Goal: Find specific page/section: Find specific page/section

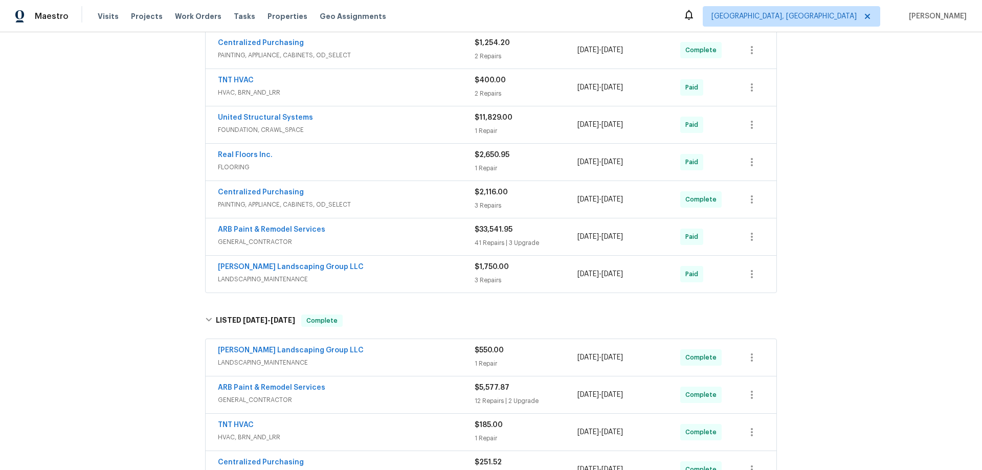
scroll to position [256, 0]
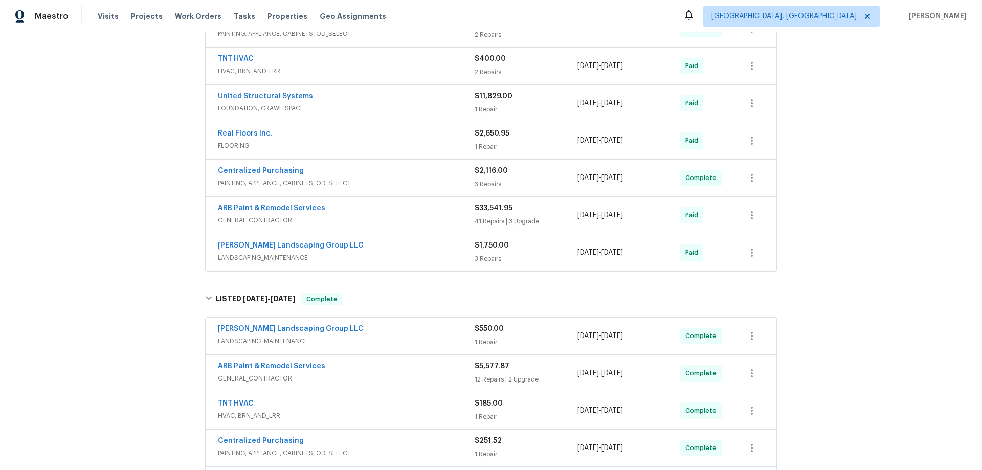
click at [143, 224] on div "Back to all projects 203 Snug Harbor Dr, Hendersonville, TN 37075 4 Beds | 3 Ba…" at bounding box center [491, 251] width 982 height 438
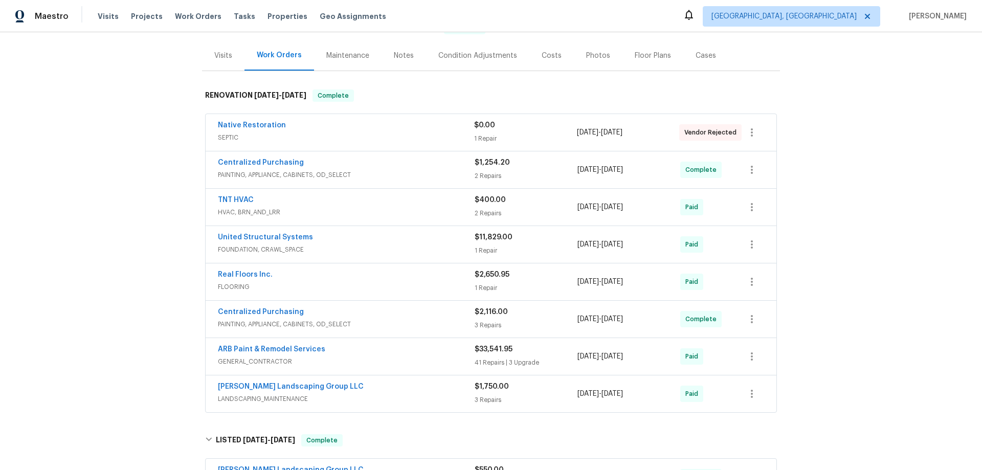
scroll to position [153, 0]
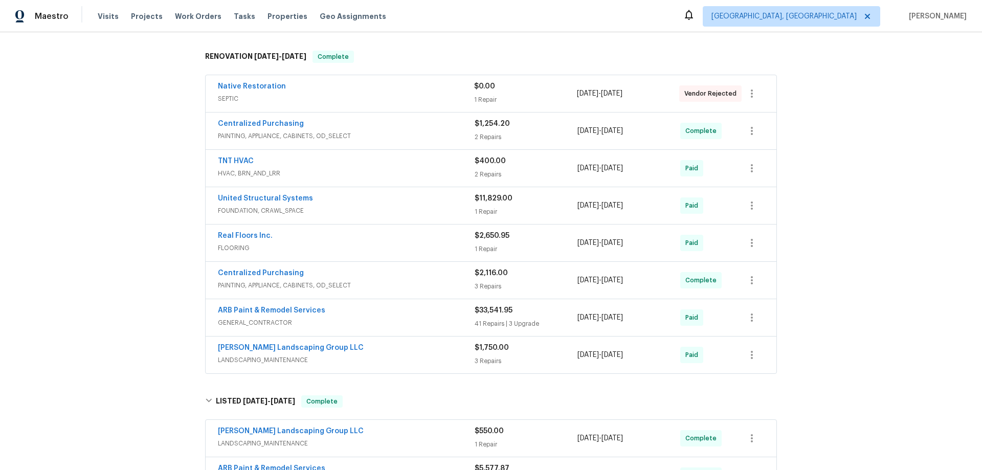
click at [149, 207] on div "Back to all projects 203 Snug Harbor Dr, Hendersonville, TN 37075 4 Beds | 3 Ba…" at bounding box center [491, 251] width 982 height 438
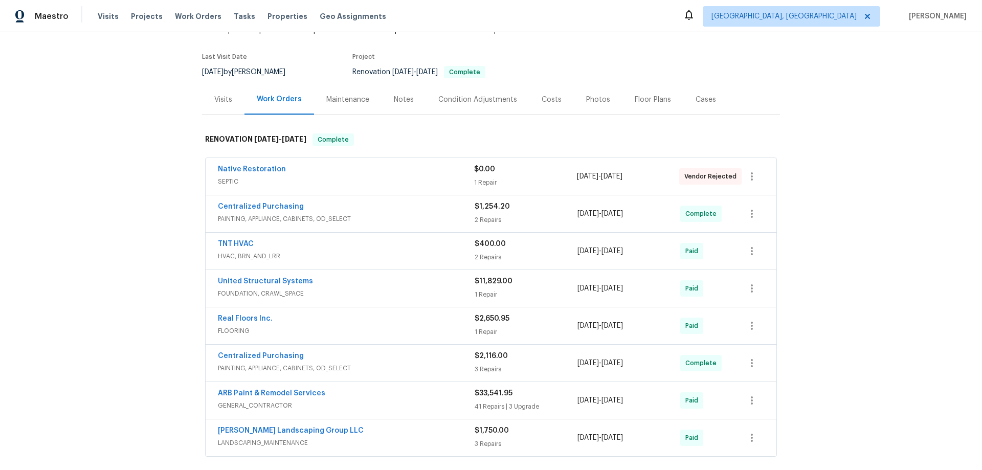
scroll to position [0, 0]
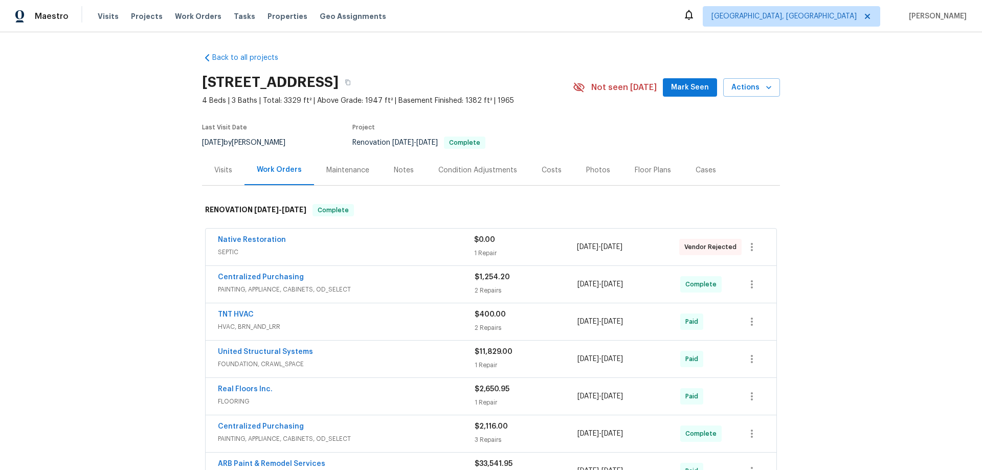
click at [180, 233] on div "Back to all projects 203 Snug Harbor Dr, Hendersonville, TN 37075 4 Beds | 3 Ba…" at bounding box center [491, 251] width 982 height 438
click at [147, 219] on div "Back to all projects 203 Snug Harbor Dr, Hendersonville, TN 37075 4 Beds | 3 Ba…" at bounding box center [491, 251] width 982 height 438
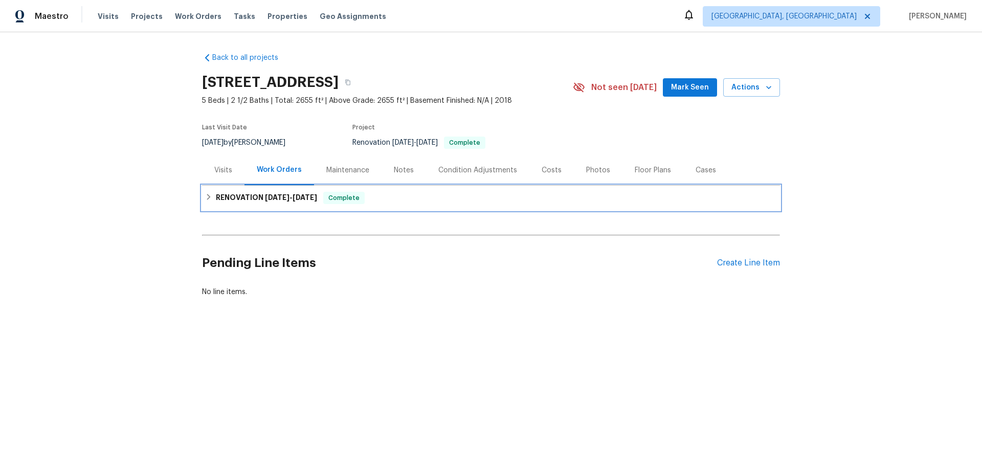
click at [235, 188] on div "RENOVATION [DATE] - [DATE] Complete" at bounding box center [491, 198] width 578 height 25
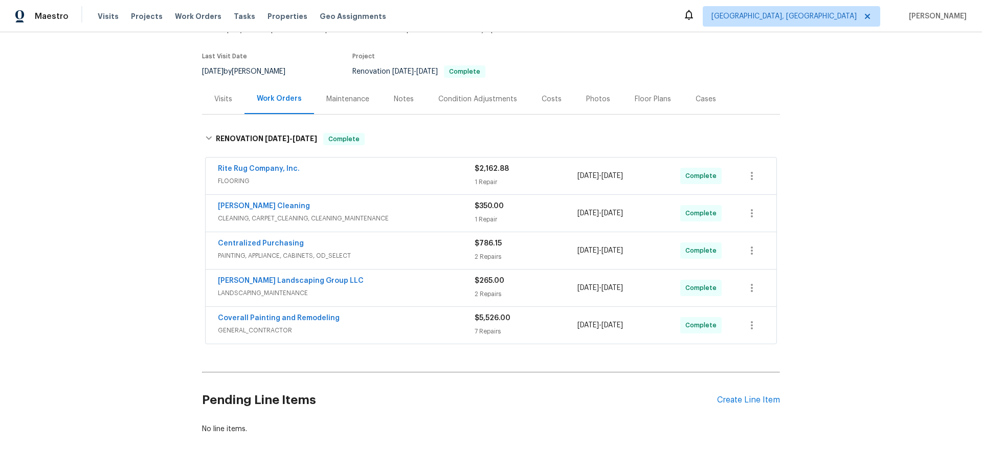
scroll to position [81, 0]
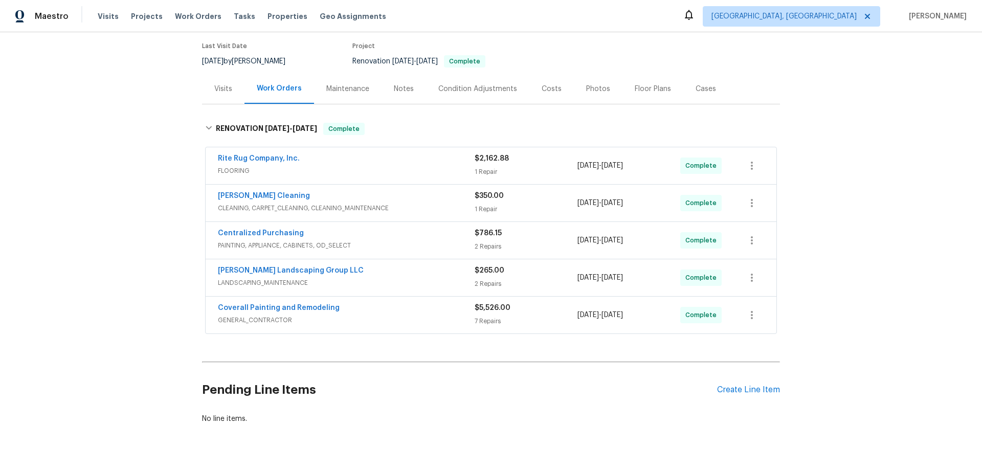
click at [105, 199] on div "Back to all projects 1222 Cotillion Dr, Murfreesboro, TN 37128 5 Beds | 2 1/2 B…" at bounding box center [491, 251] width 982 height 438
click at [104, 230] on div "Back to all projects 1222 Cotillion Dr, Murfreesboro, TN 37128 5 Beds | 2 1/2 B…" at bounding box center [491, 251] width 982 height 438
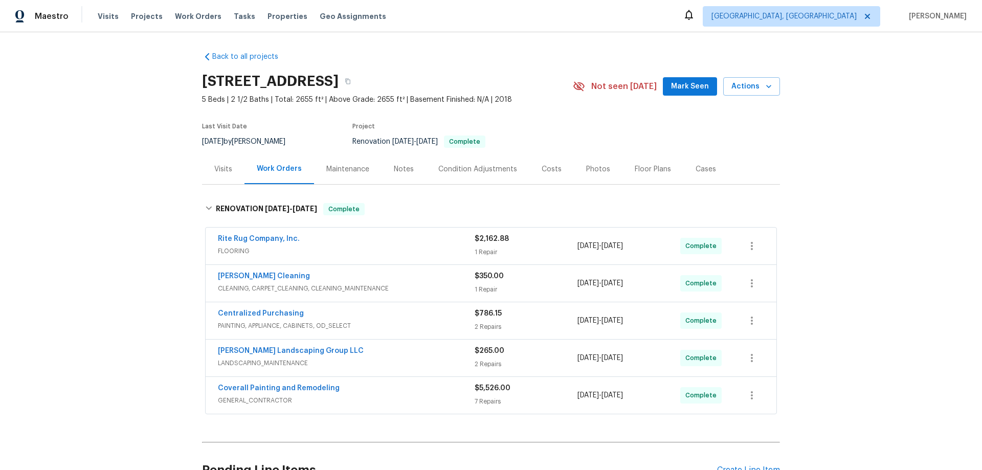
scroll to position [0, 0]
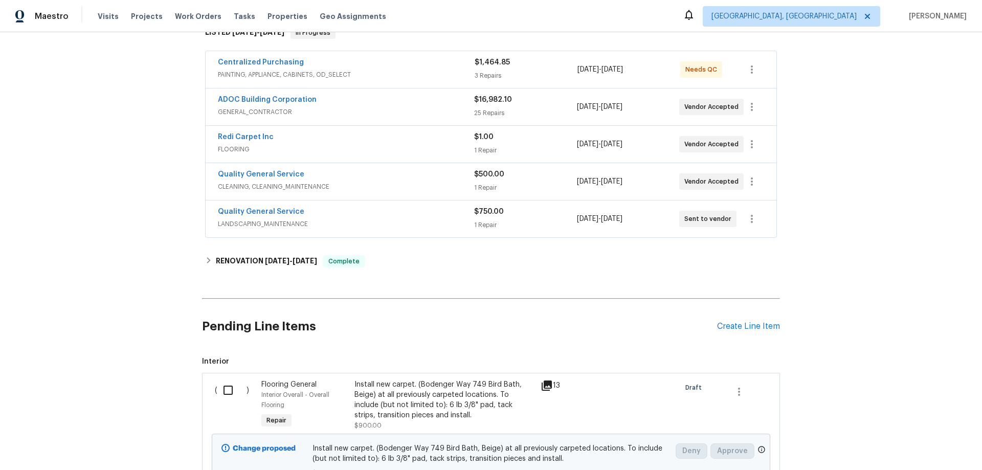
scroll to position [205, 0]
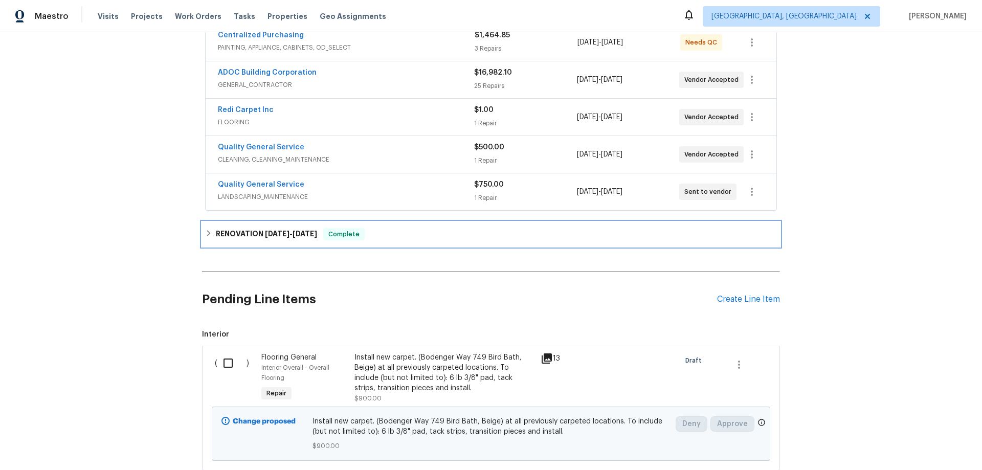
click at [219, 232] on h6 "RENOVATION 7/15/24 - 7/15/24" at bounding box center [266, 234] width 101 height 12
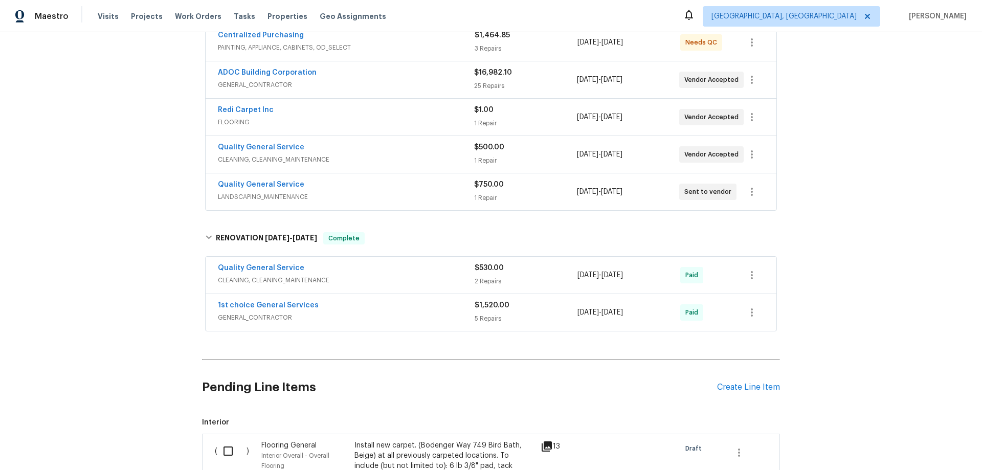
click at [155, 235] on div "Back to all projects 2897 Chuckwagon Rd, Palmdale, CA 93550 3 Beds | 2 Baths | …" at bounding box center [491, 251] width 982 height 438
click at [545, 172] on div "Quality General Service CLEANING, CLEANING_MAINTENANCE $500.00 1 Repair 9/3/202…" at bounding box center [491, 154] width 571 height 37
click at [506, 191] on div "$750.00 1 Repair" at bounding box center [525, 192] width 102 height 25
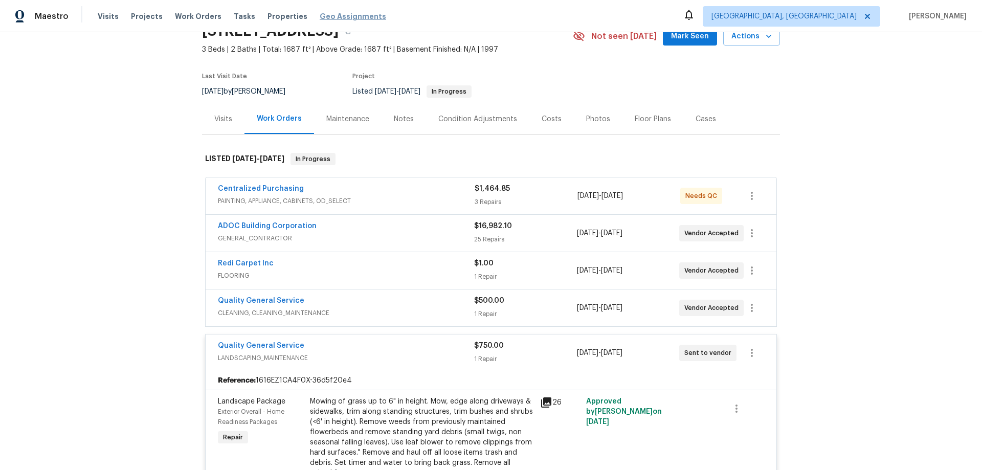
scroll to position [0, 0]
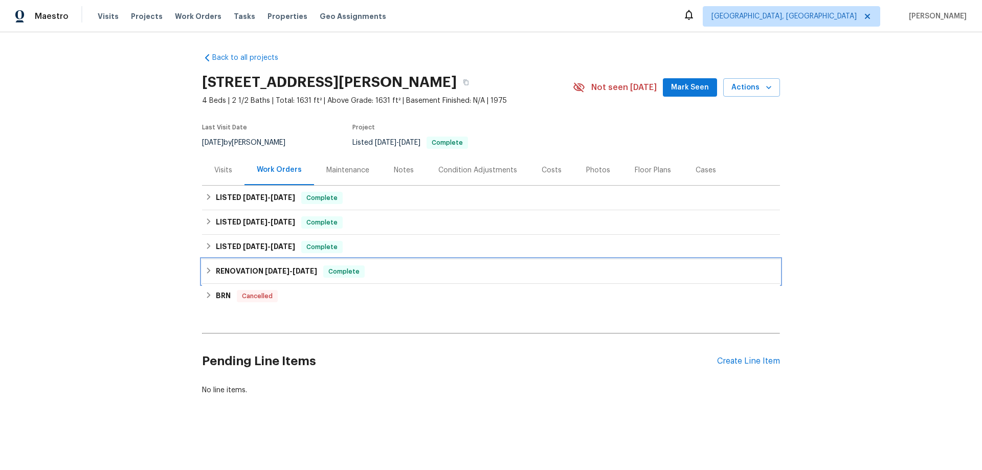
drag, startPoint x: 230, startPoint y: 280, endPoint x: 229, endPoint y: 271, distance: 9.8
click at [230, 279] on div "RENOVATION 1/2/25 - 1/10/25 Complete" at bounding box center [491, 271] width 578 height 25
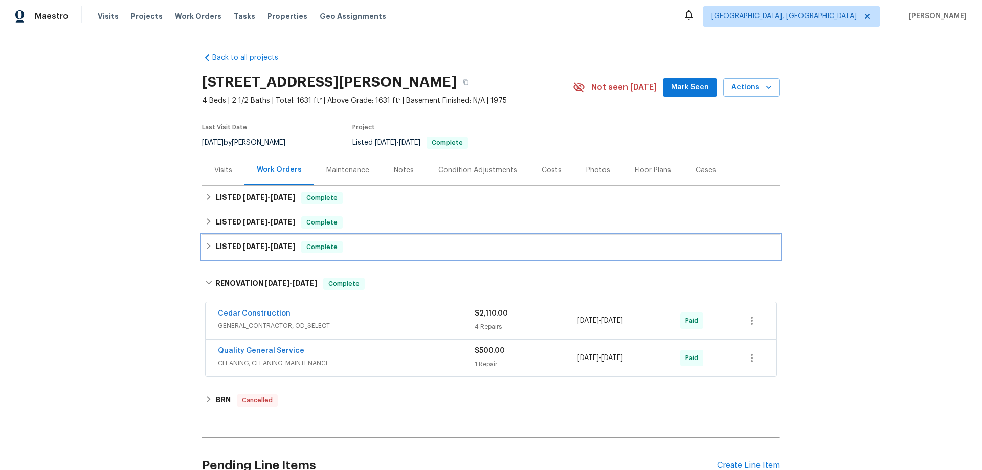
click at [224, 246] on h6 "LISTED 6/4/25 - 6/17/25" at bounding box center [255, 247] width 79 height 12
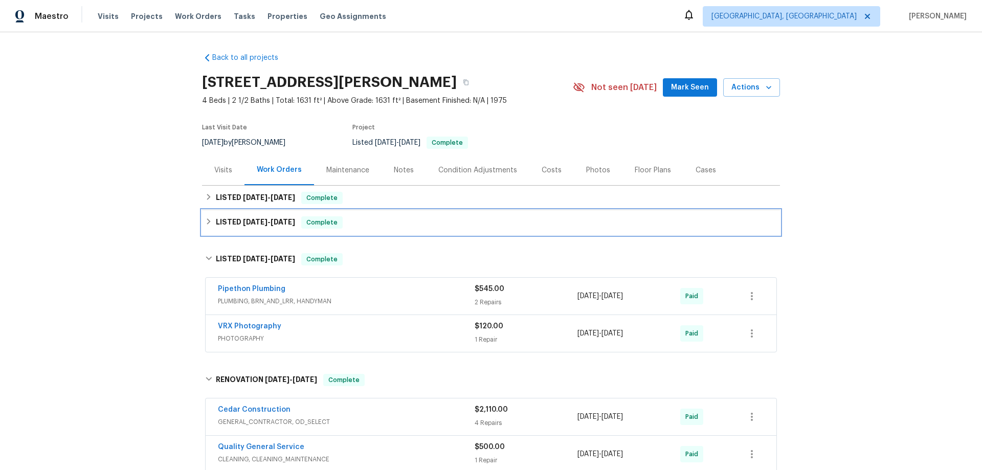
drag, startPoint x: 224, startPoint y: 225, endPoint x: 227, endPoint y: 203, distance: 22.1
click at [225, 222] on h6 "LISTED 6/18/25 - 6/25/25" at bounding box center [255, 222] width 79 height 12
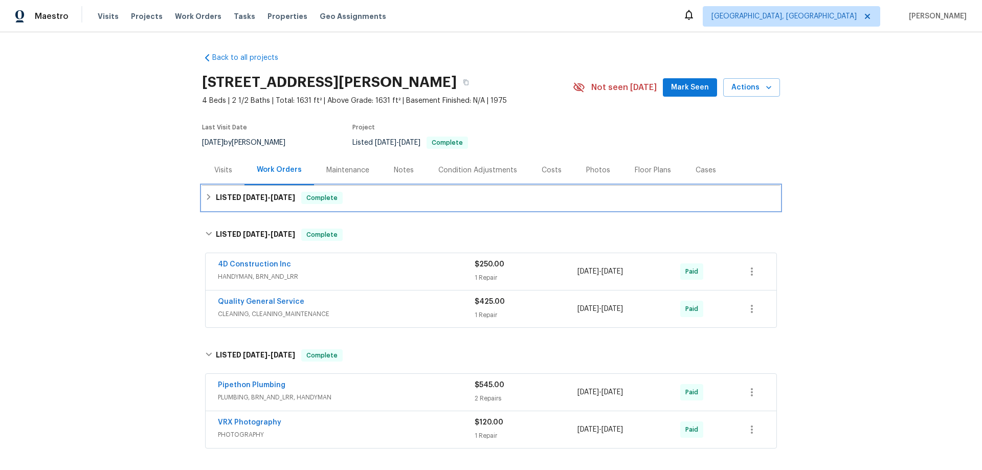
click at [226, 202] on h6 "LISTED 8/26/25 - 8/30/25" at bounding box center [255, 198] width 79 height 12
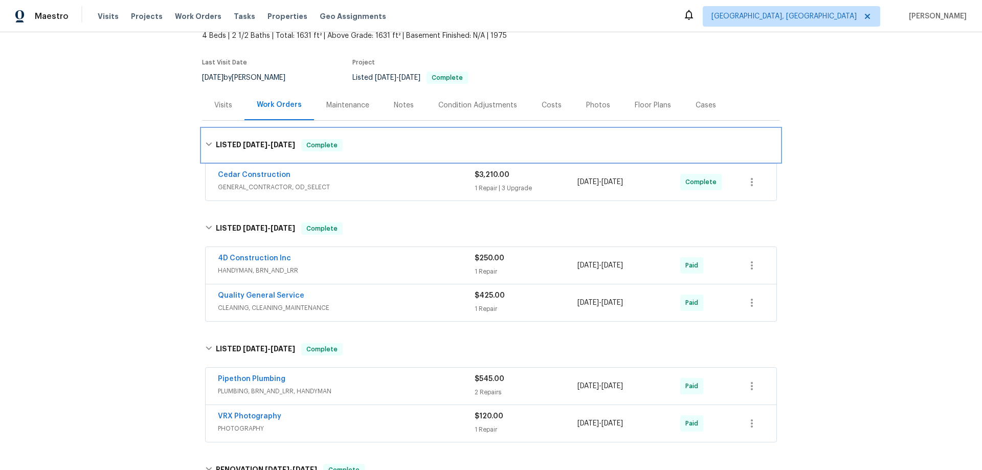
scroll to position [205, 0]
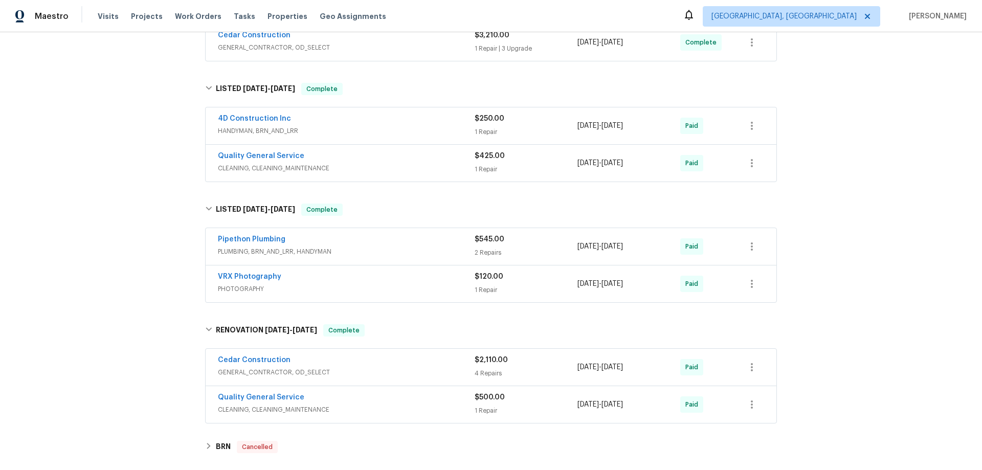
click at [119, 211] on div "Back to all projects 11435 Tampa Ave Unit 92, Porter Ranch, CA 91326 4 Beds | 2…" at bounding box center [491, 251] width 982 height 438
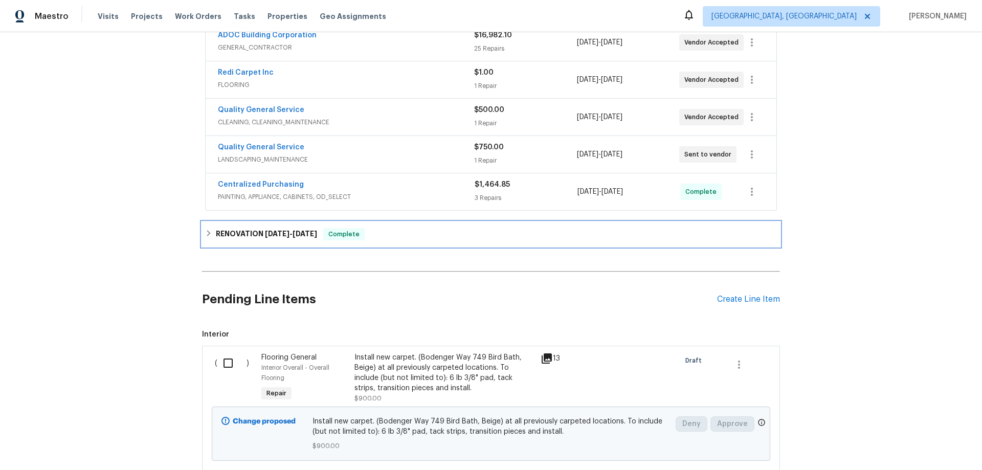
click at [247, 243] on div "RENOVATION [DATE] - [DATE] Complete" at bounding box center [491, 234] width 578 height 25
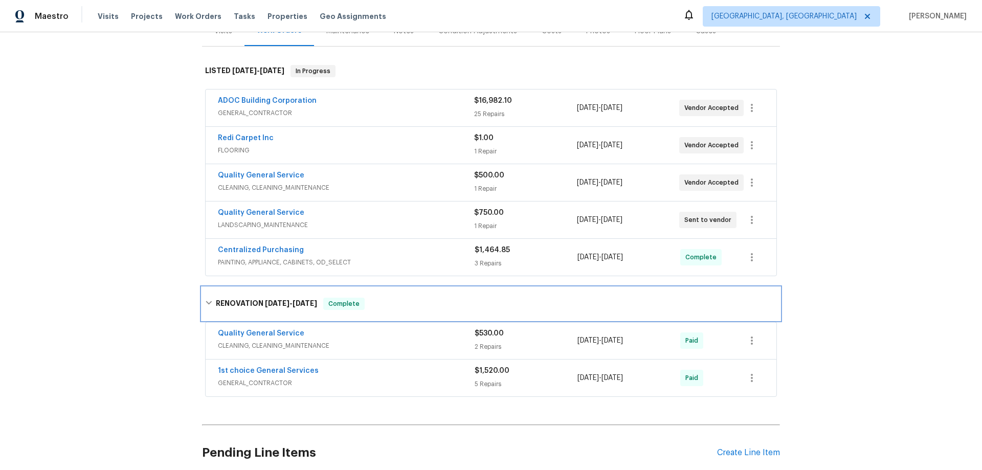
scroll to position [153, 0]
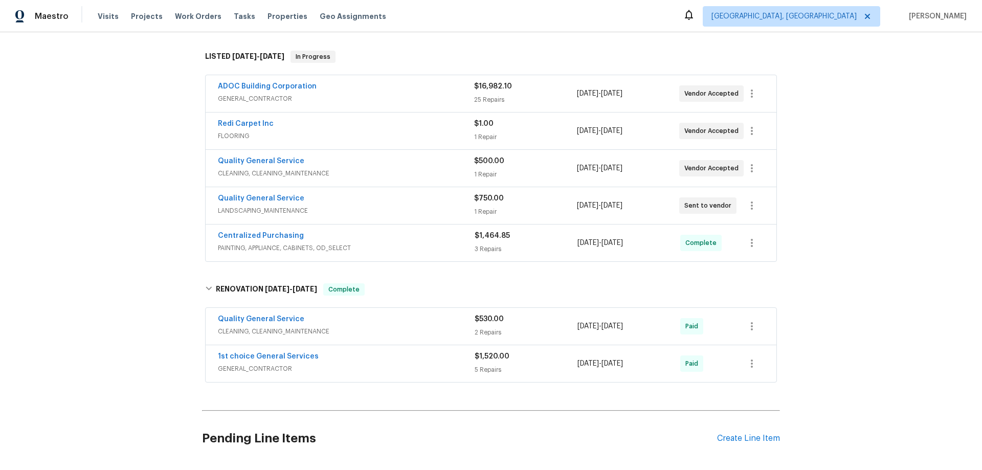
click at [108, 319] on div "Back to all projects 2897 Chuckwagon Rd, Palmdale, CA 93550 3 Beds | 2 Baths | …" at bounding box center [491, 251] width 982 height 438
click at [431, 212] on span "LANDSCAPING_MAINTENANCE" at bounding box center [346, 211] width 256 height 10
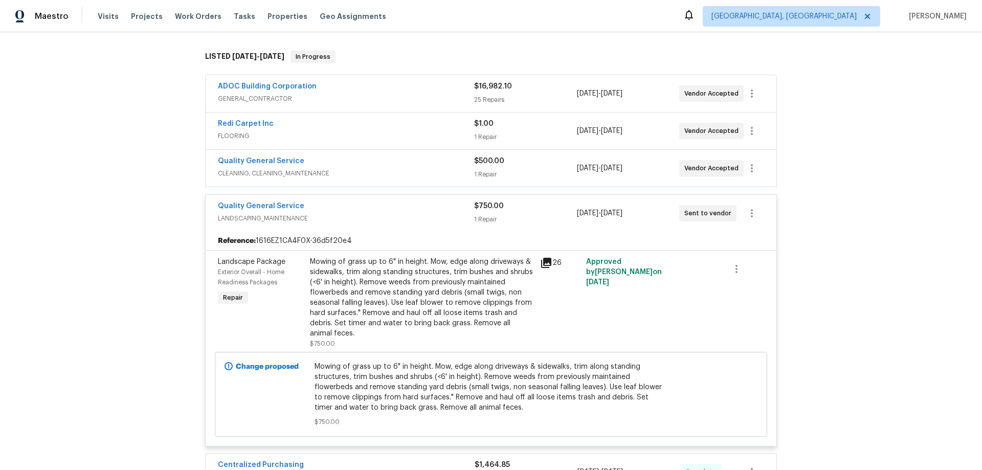
click at [545, 261] on icon at bounding box center [546, 263] width 10 height 10
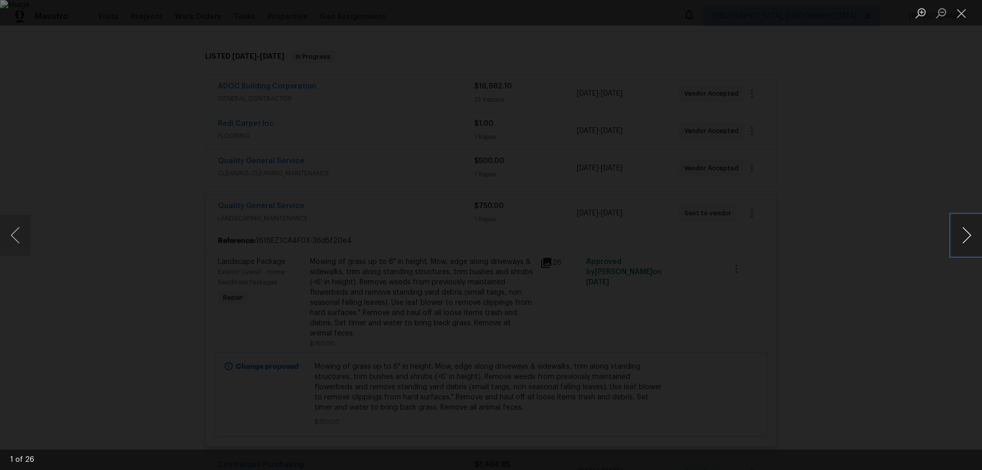
click at [968, 238] on button "Next image" at bounding box center [966, 235] width 31 height 41
click at [966, 238] on button "Next image" at bounding box center [966, 235] width 31 height 41
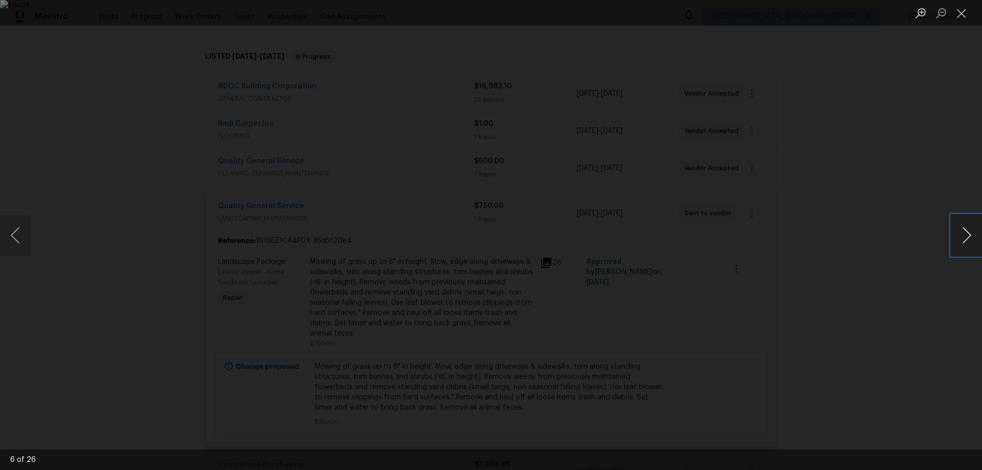
click at [966, 238] on button "Next image" at bounding box center [966, 235] width 31 height 41
click at [961, 250] on button "Next image" at bounding box center [966, 235] width 31 height 41
click at [961, 249] on button "Next image" at bounding box center [966, 235] width 31 height 41
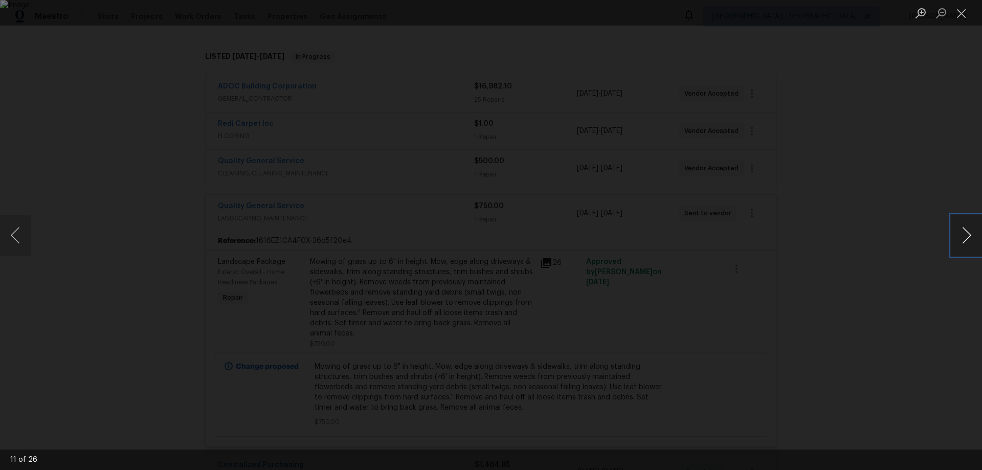
click at [964, 241] on button "Next image" at bounding box center [966, 235] width 31 height 41
click at [956, 16] on button "Close lightbox" at bounding box center [961, 13] width 20 height 18
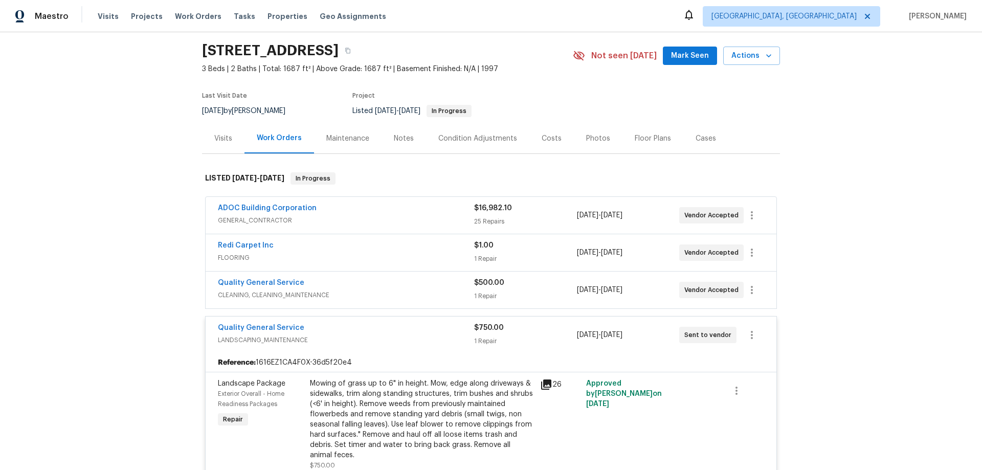
scroll to position [205, 0]
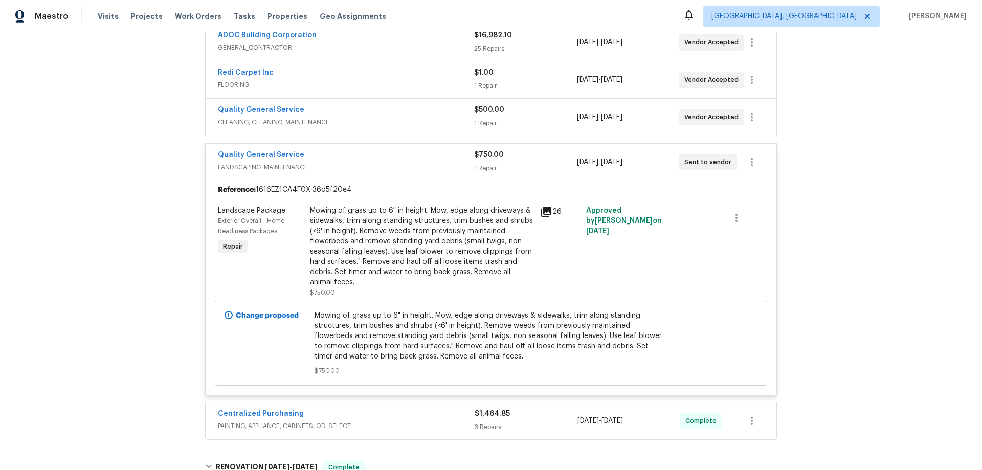
click at [80, 207] on div "Back to all projects 2897 Chuckwagon Rd, Palmdale, CA 93550 3 Beds | 2 Baths | …" at bounding box center [491, 251] width 982 height 438
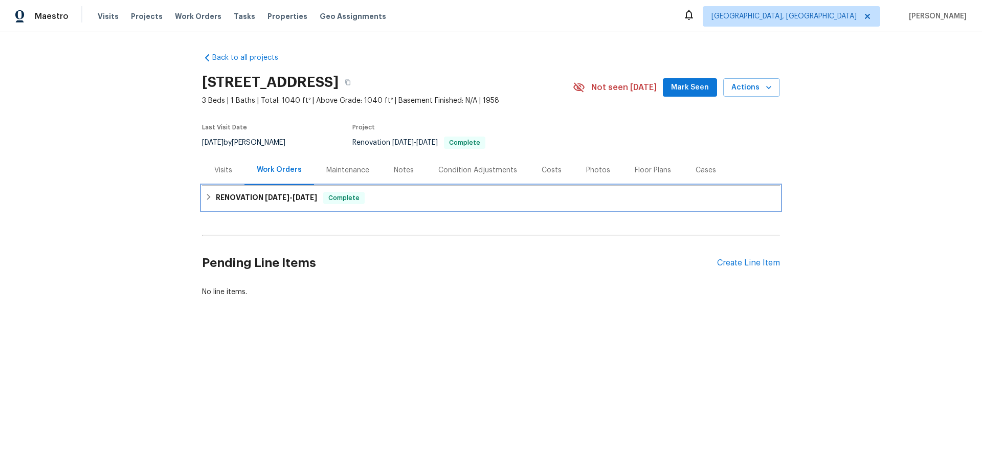
click at [234, 202] on h6 "RENOVATION [DATE] - [DATE]" at bounding box center [266, 198] width 101 height 12
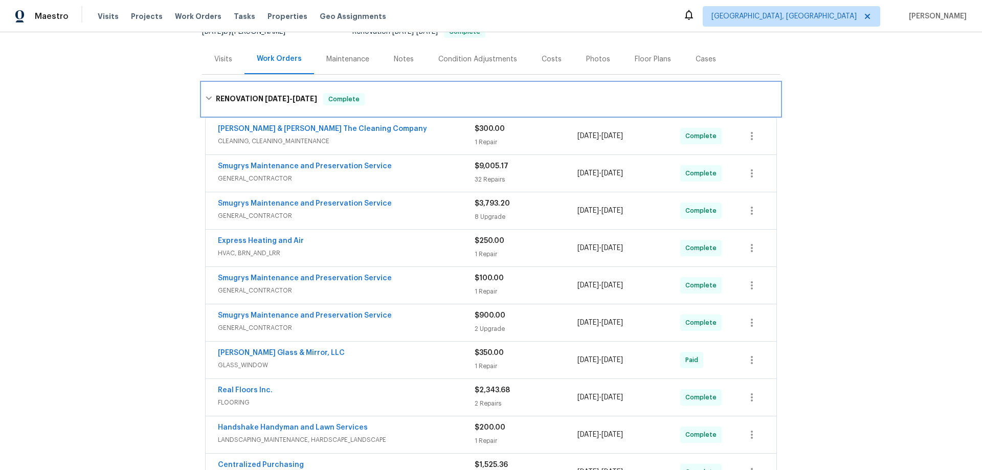
scroll to position [208, 0]
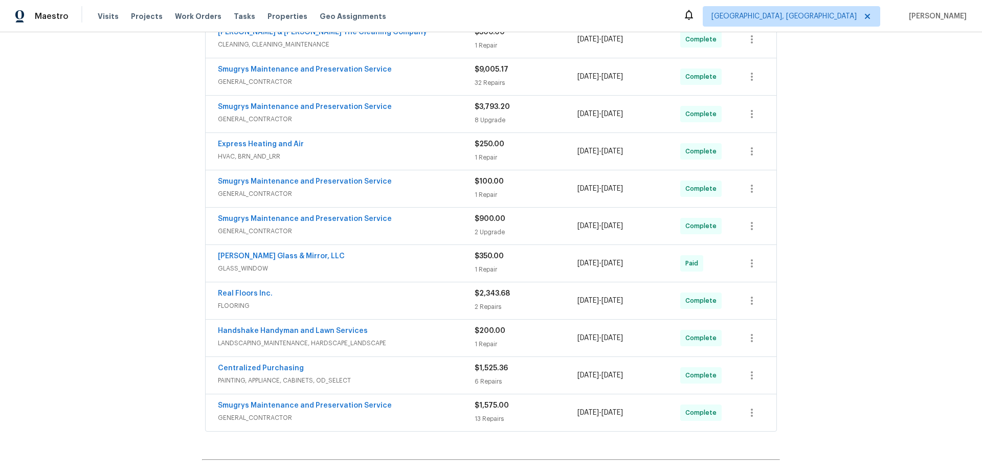
click at [136, 212] on div "Back to all projects [STREET_ADDRESS] 3 Beds | 1 Baths | Total: 1040 ft² | Abov…" at bounding box center [491, 251] width 982 height 438
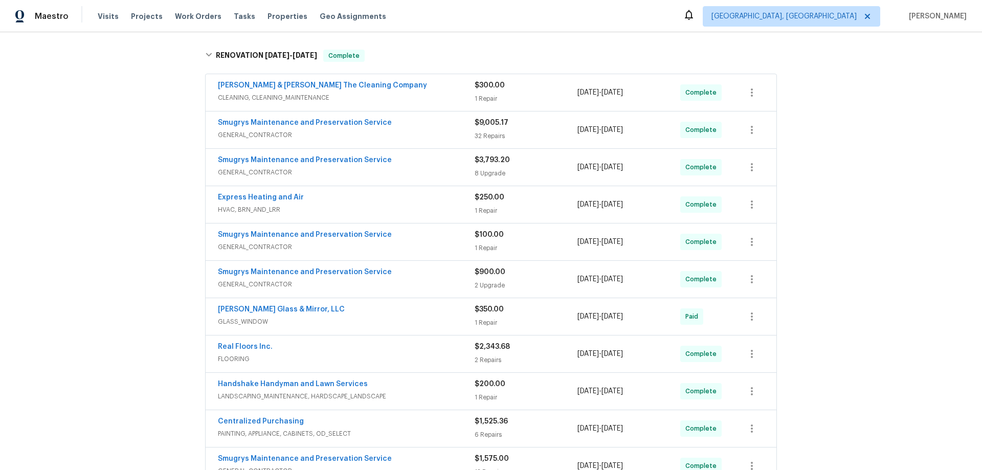
scroll to position [51, 0]
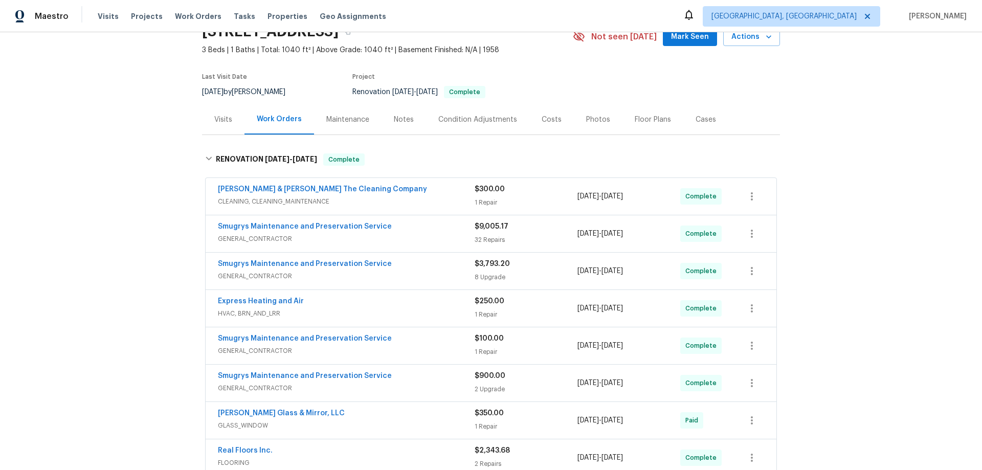
click at [43, 236] on div "Back to all projects 3871 Dalry Dr, Jacksonville, FL 32246 3 Beds | 1 Baths | T…" at bounding box center [491, 251] width 982 height 438
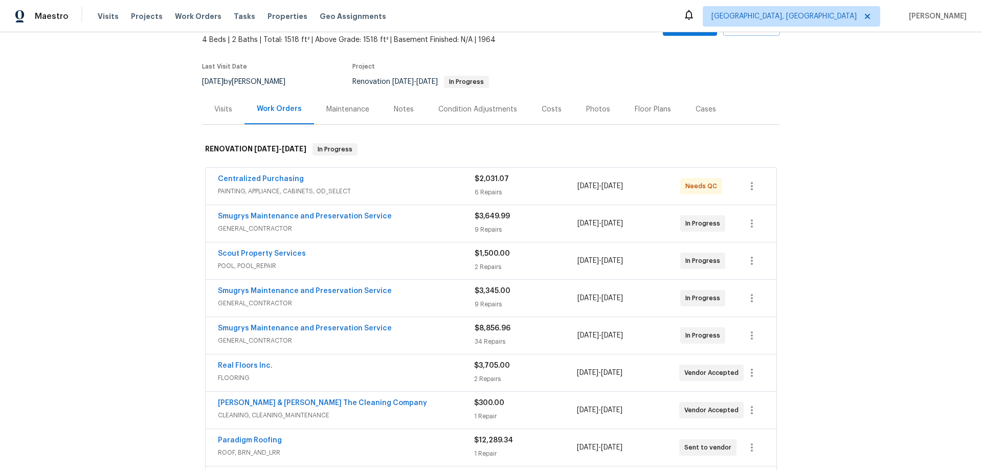
scroll to position [205, 0]
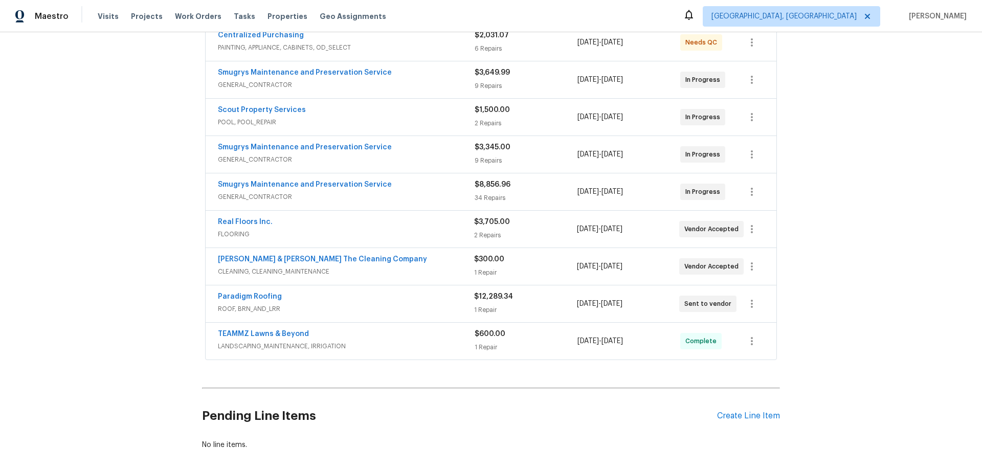
click at [140, 253] on div "Back to all projects 3319 Victoria Ct E, Jacksonville, FL 32216 4 Beds | 2 Bath…" at bounding box center [491, 251] width 982 height 438
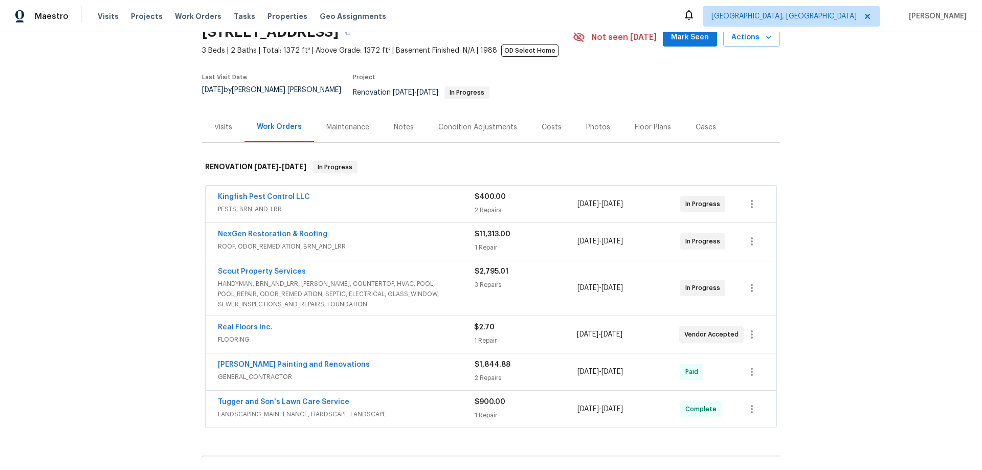
scroll to position [168, 0]
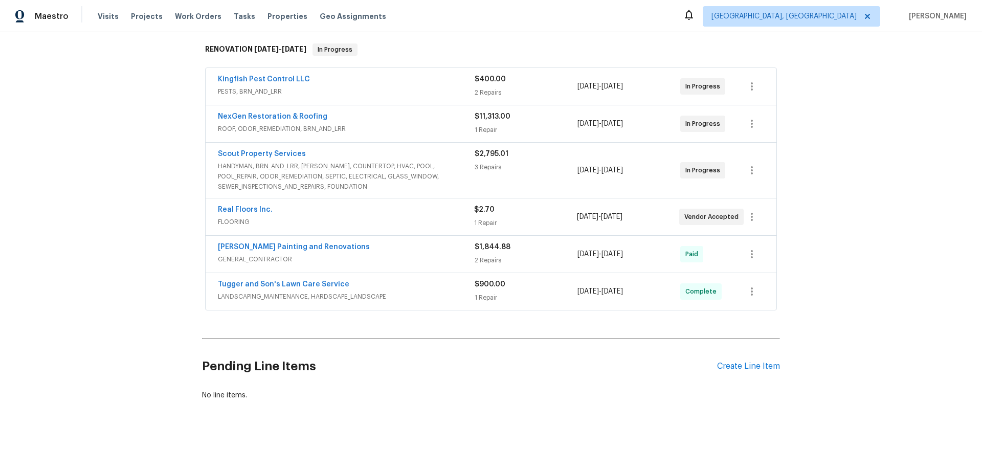
drag, startPoint x: 145, startPoint y: 242, endPoint x: 163, endPoint y: 250, distance: 19.9
click at [147, 243] on div "Back to all projects 2070 Tickford St, Middleburg, FL 32068 3 Beds | 2 Baths | …" at bounding box center [491, 251] width 982 height 438
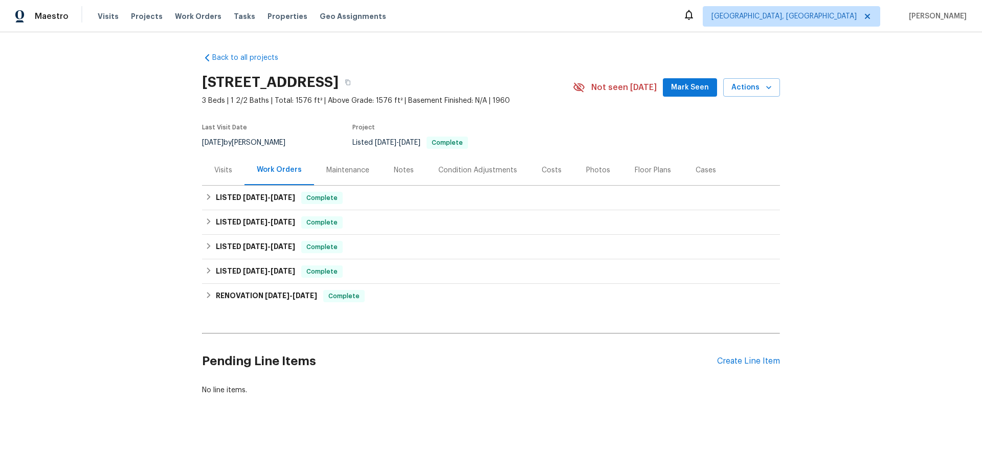
scroll to position [3, 0]
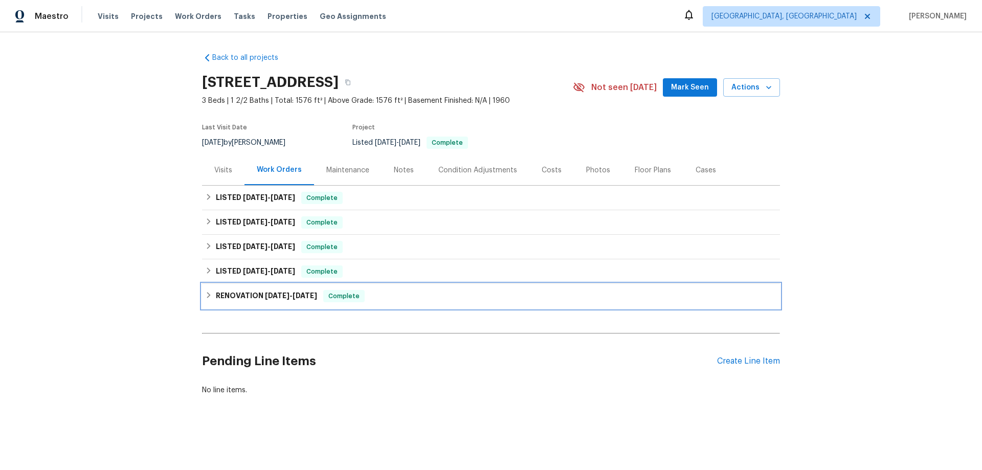
click at [269, 302] on div "RENOVATION [DATE] - [DATE] Complete" at bounding box center [491, 296] width 578 height 25
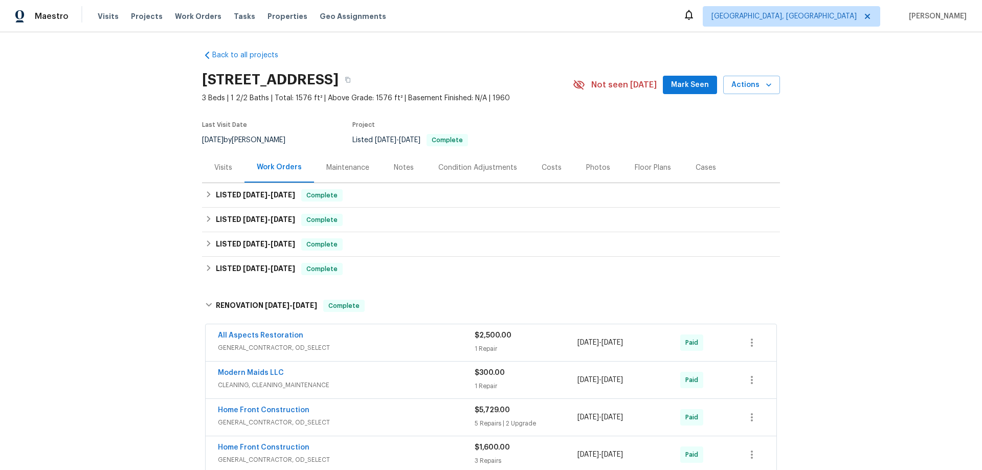
click at [274, 281] on div "Back to all projects [STREET_ADDRESS] 3 Beds | 1 2/2 Baths | Total: 1576 ft² | …" at bounding box center [491, 381] width 578 height 679
click at [271, 260] on div "LISTED 5/29/24 - 5/30/24 Complete" at bounding box center [491, 269] width 578 height 25
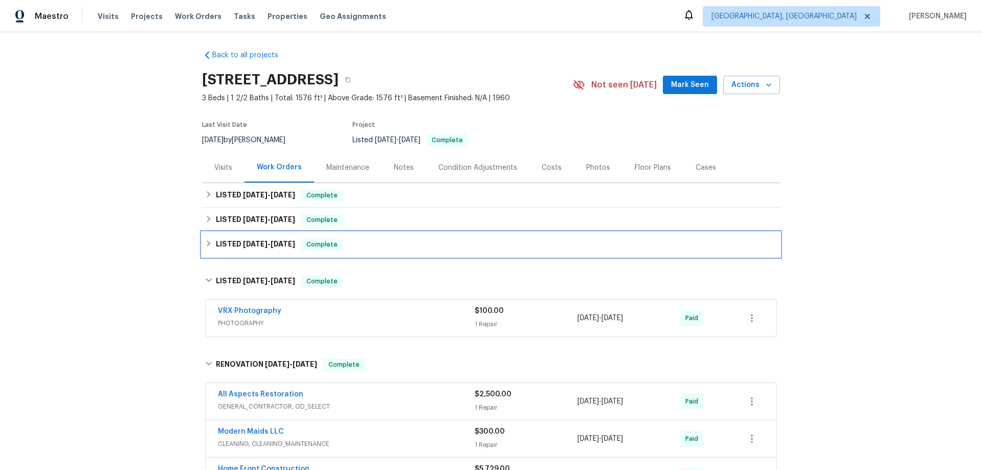
click at [267, 244] on span "6/14/24 - 6/17/24" at bounding box center [269, 243] width 52 height 7
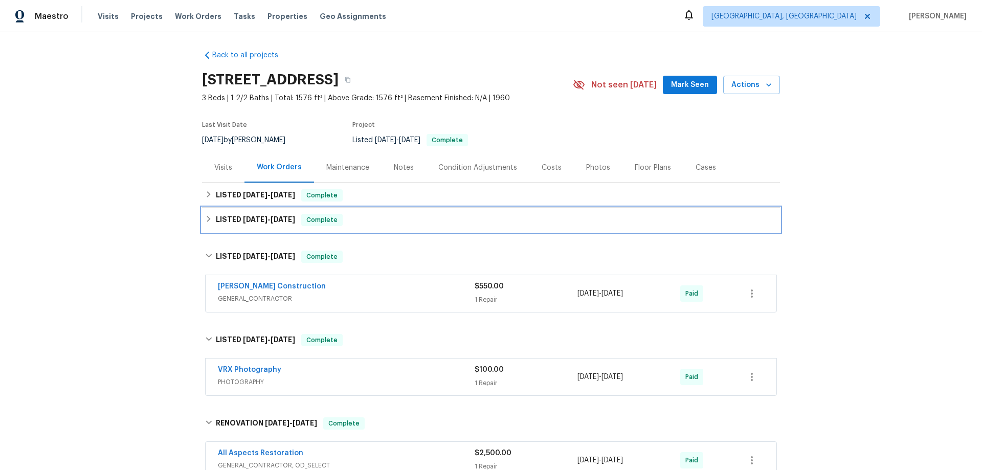
click at [261, 217] on span "6/19/24" at bounding box center [255, 219] width 25 height 7
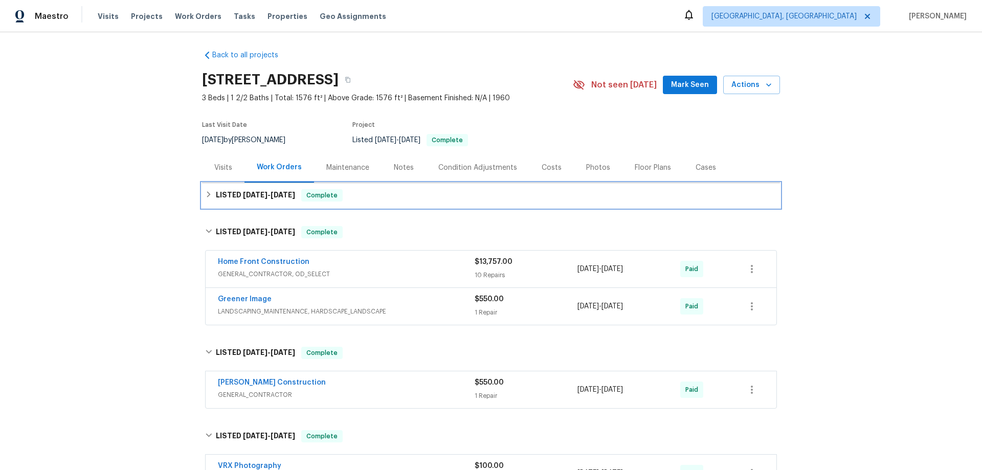
click at [261, 198] on h6 "LISTED 11/26/24 - 11/26/24" at bounding box center [255, 195] width 79 height 12
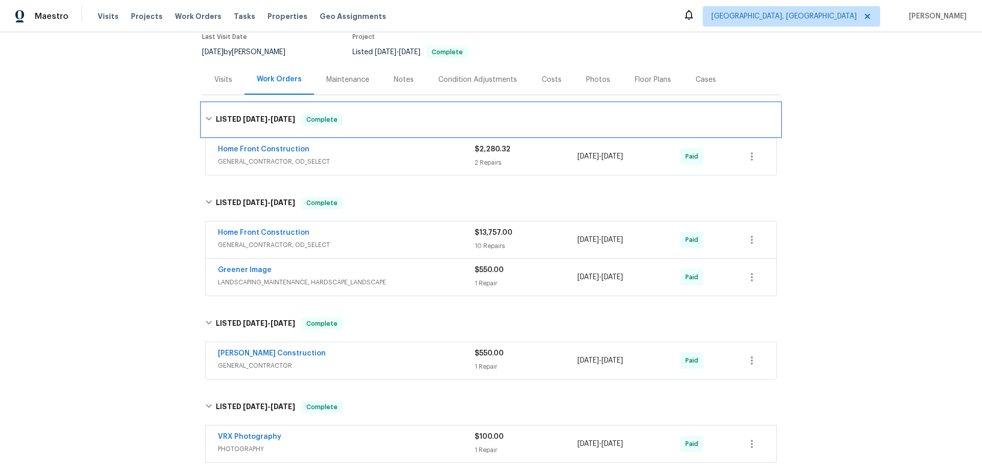
scroll to position [0, 0]
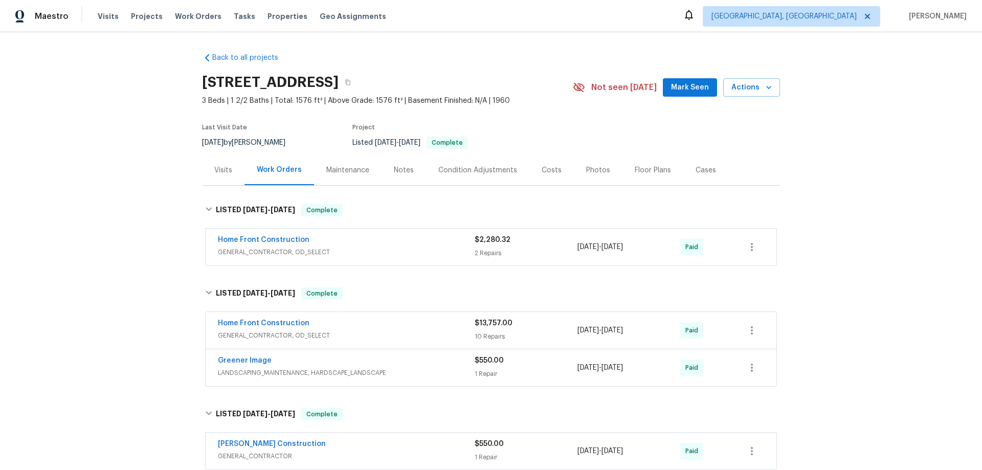
click at [143, 249] on div "Back to all projects 4125 Rainbow View Dr, Indianapolis, IN 46221 3 Beds | 1 2/…" at bounding box center [491, 251] width 982 height 438
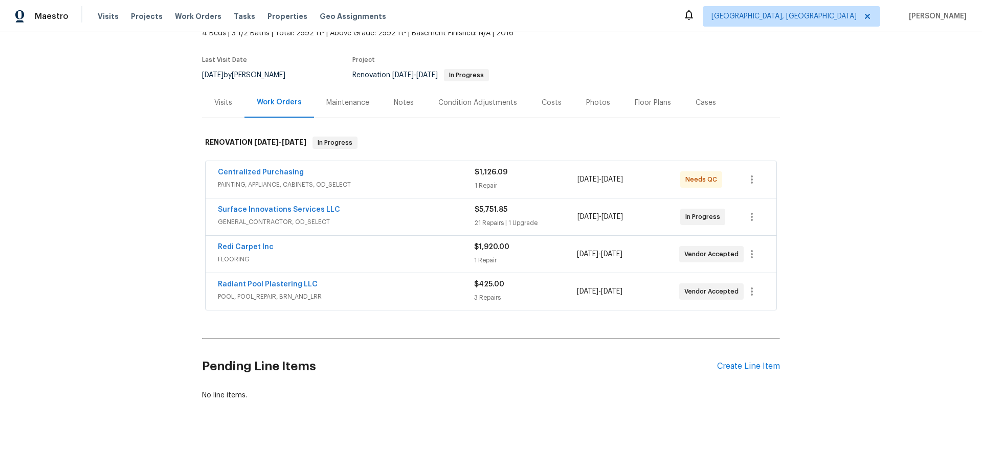
scroll to position [75, 0]
click at [142, 277] on div "Back to all projects [STREET_ADDRESS][PERSON_NAME] 4 Beds | 3 1/2 Baths | Total…" at bounding box center [491, 251] width 982 height 438
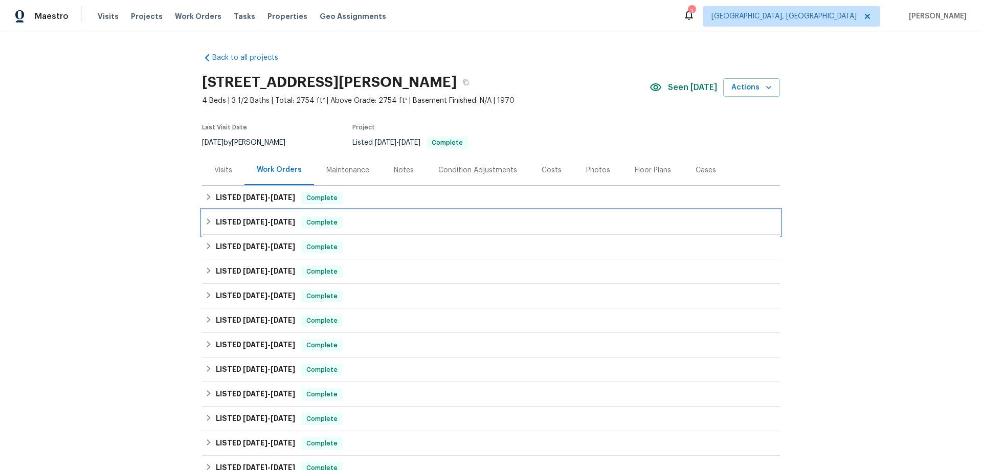
click at [227, 219] on h6 "LISTED 8/13/25 - 8/18/25" at bounding box center [255, 222] width 79 height 12
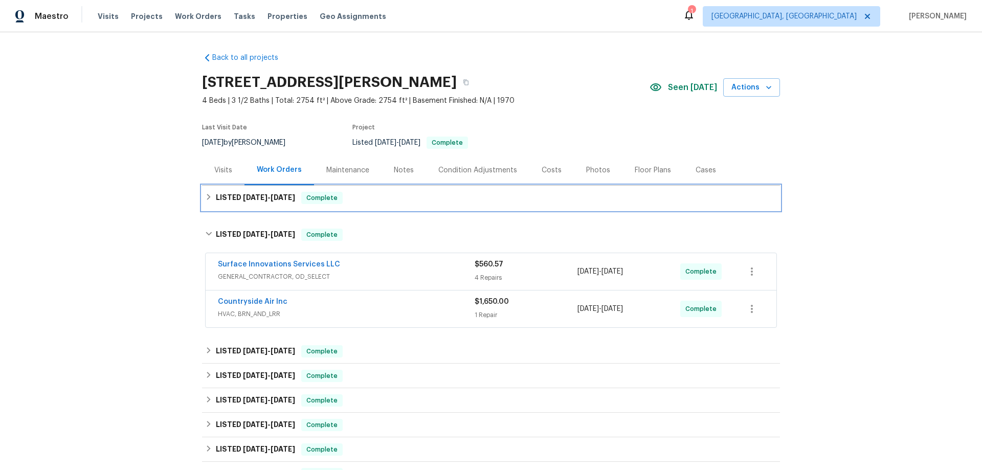
click at [229, 204] on h6 "LISTED 8/13/25 - 8/15/25" at bounding box center [255, 198] width 79 height 12
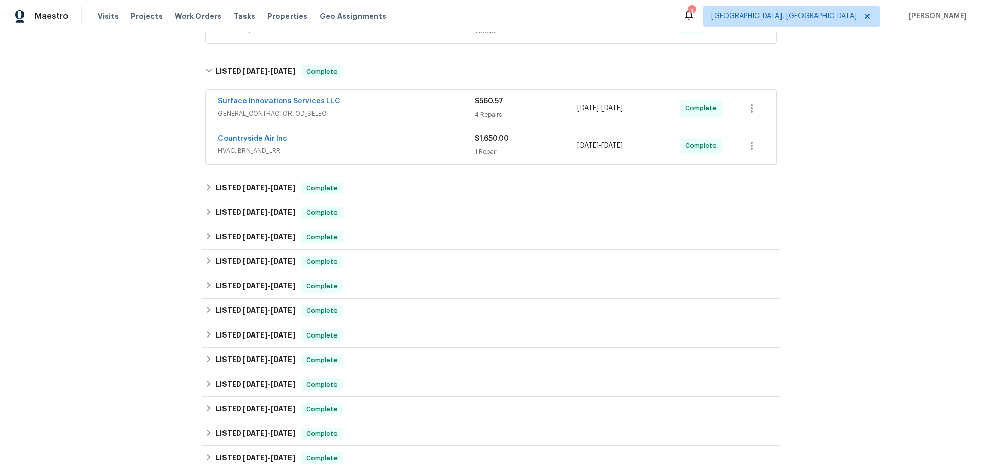
scroll to position [256, 0]
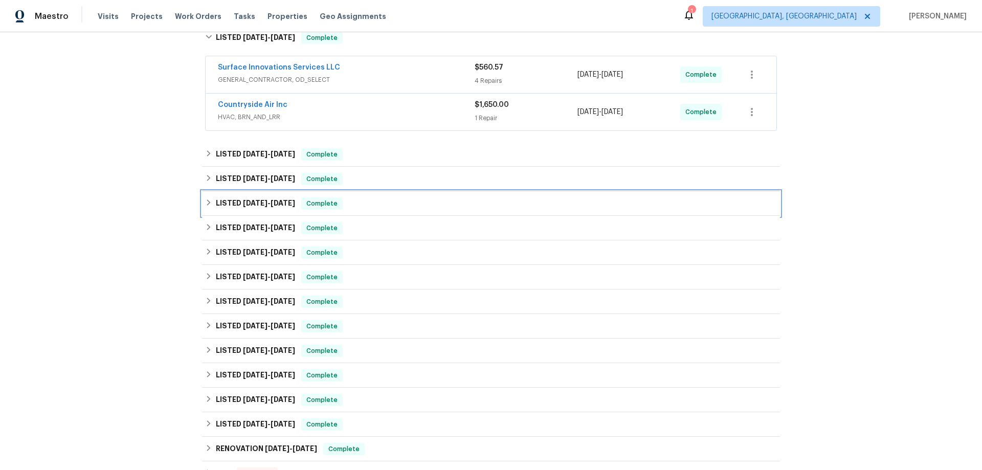
drag, startPoint x: 230, startPoint y: 208, endPoint x: 230, endPoint y: 183, distance: 24.6
click at [230, 200] on h6 "LISTED 4/7/25 - 4/9/25" at bounding box center [255, 203] width 79 height 12
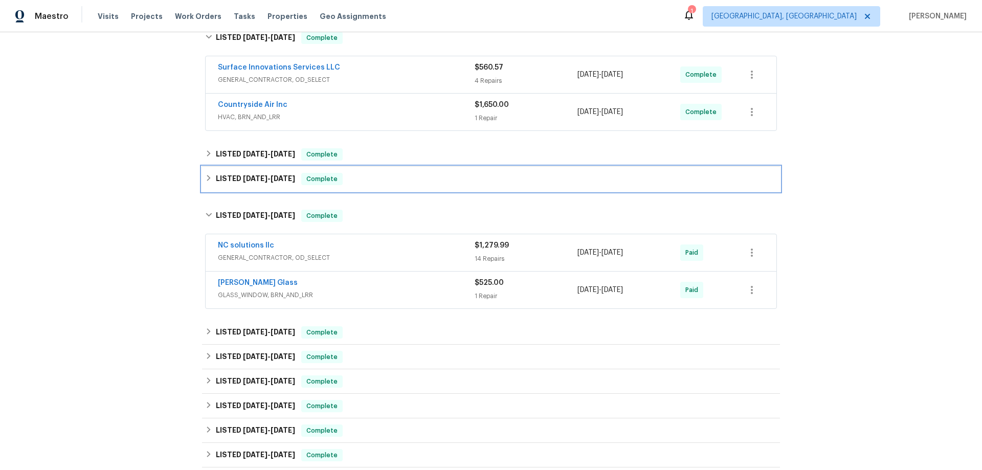
click at [232, 177] on h6 "LISTED 5/16/25 - 5/29/25" at bounding box center [255, 179] width 79 height 12
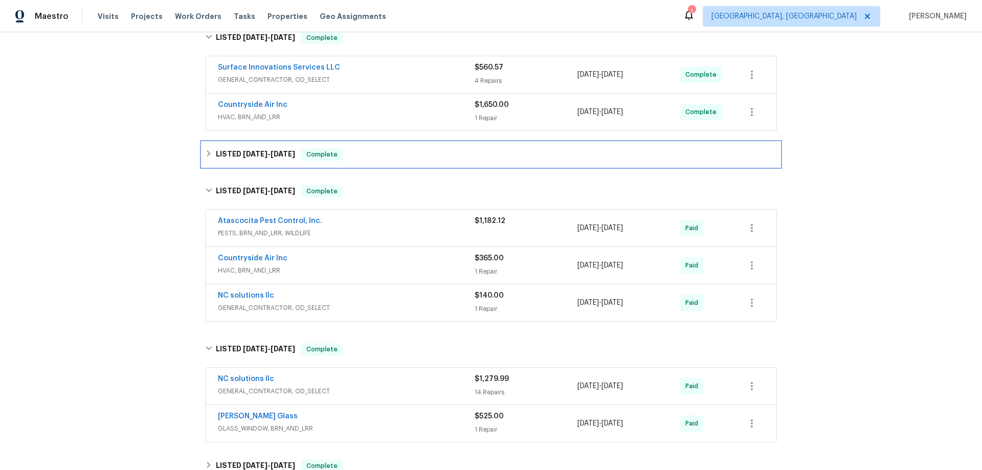
click at [240, 147] on div "LISTED 7/9/25 - 7/18/25 Complete" at bounding box center [491, 154] width 578 height 25
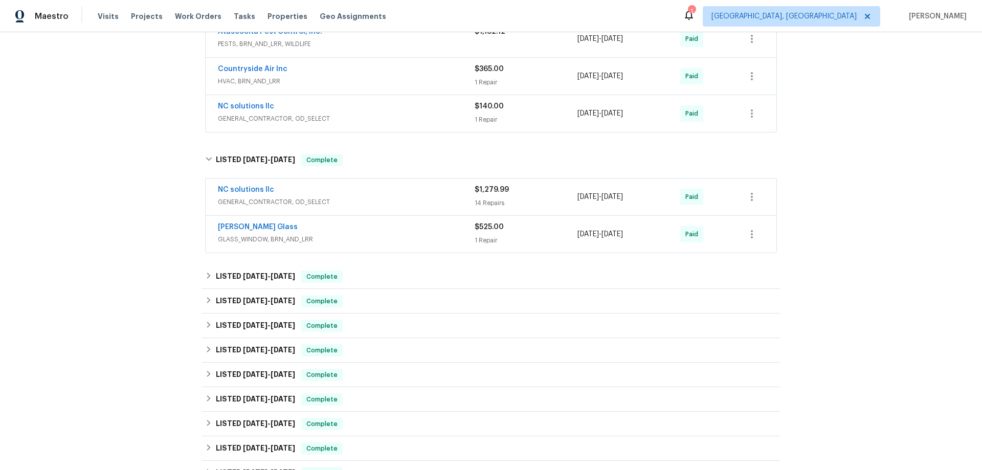
scroll to position [511, 0]
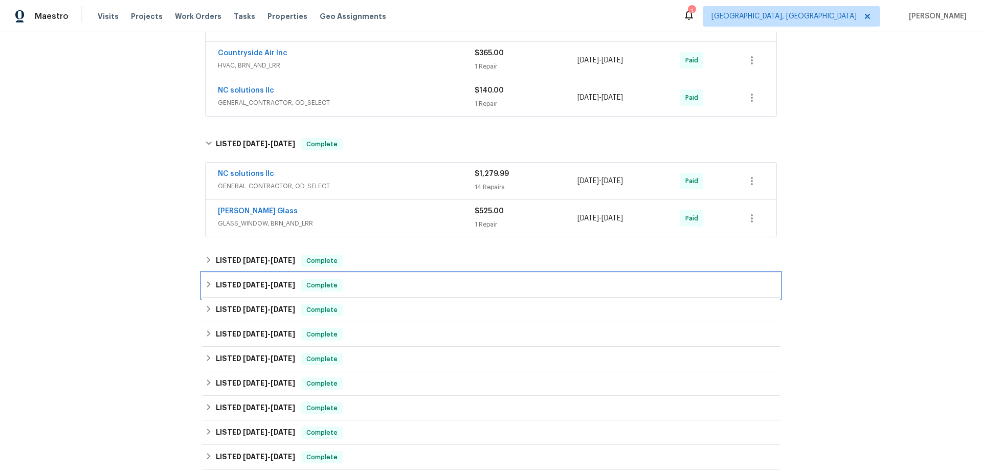
drag, startPoint x: 235, startPoint y: 293, endPoint x: 235, endPoint y: 276, distance: 16.4
click at [235, 279] on div "LISTED 3/12/25 - 3/13/25 Complete" at bounding box center [491, 285] width 578 height 25
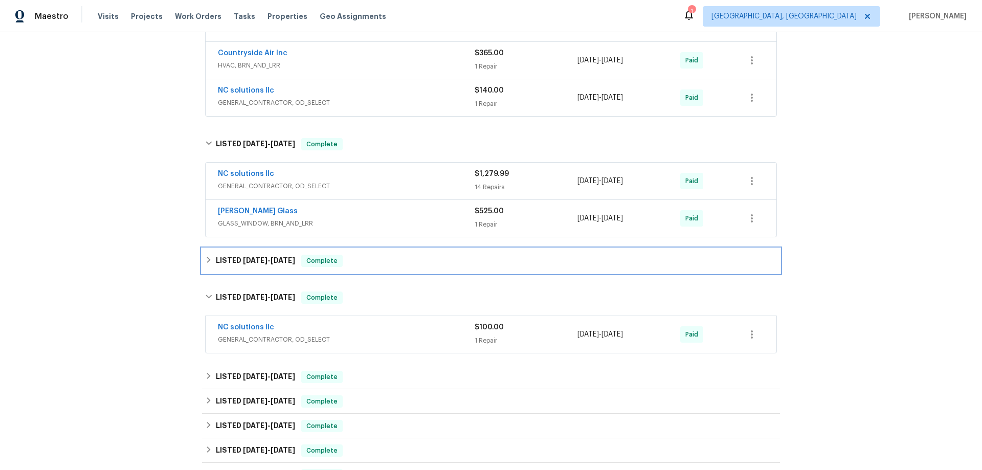
click at [235, 264] on h6 "LISTED 3/20/25 - 3/26/25" at bounding box center [255, 261] width 79 height 12
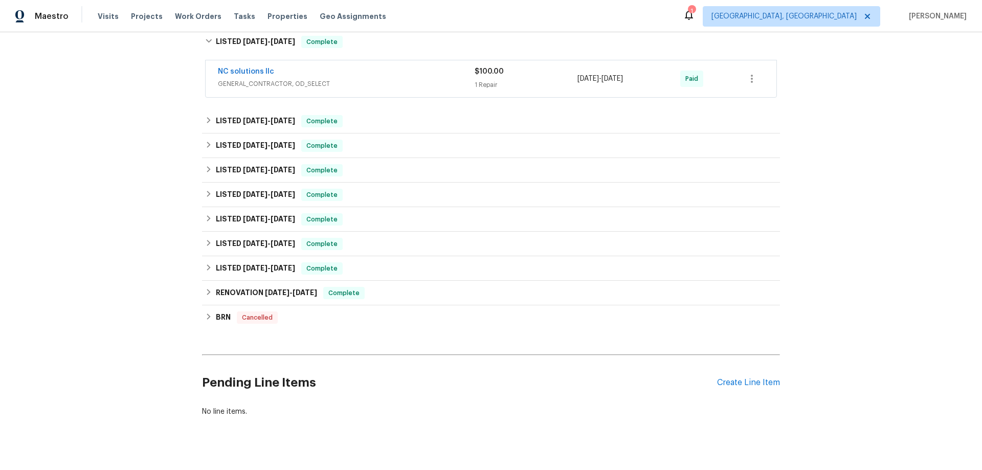
scroll to position [818, 0]
drag, startPoint x: 231, startPoint y: 290, endPoint x: 226, endPoint y: 268, distance: 22.6
click at [231, 286] on div "RENOVATION 5/30/24 - 6/18/24 Complete" at bounding box center [491, 292] width 578 height 25
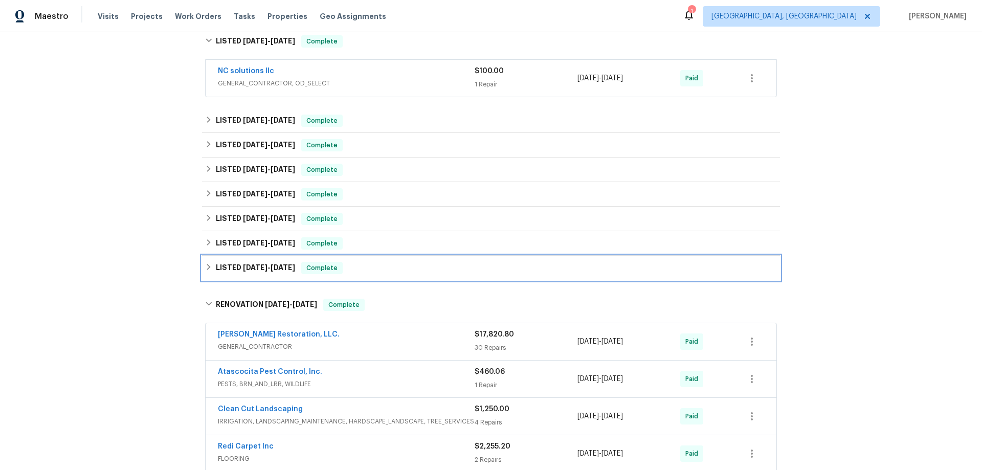
click at [226, 268] on h6 "LISTED 6/21/24 - 6/22/24" at bounding box center [255, 268] width 79 height 12
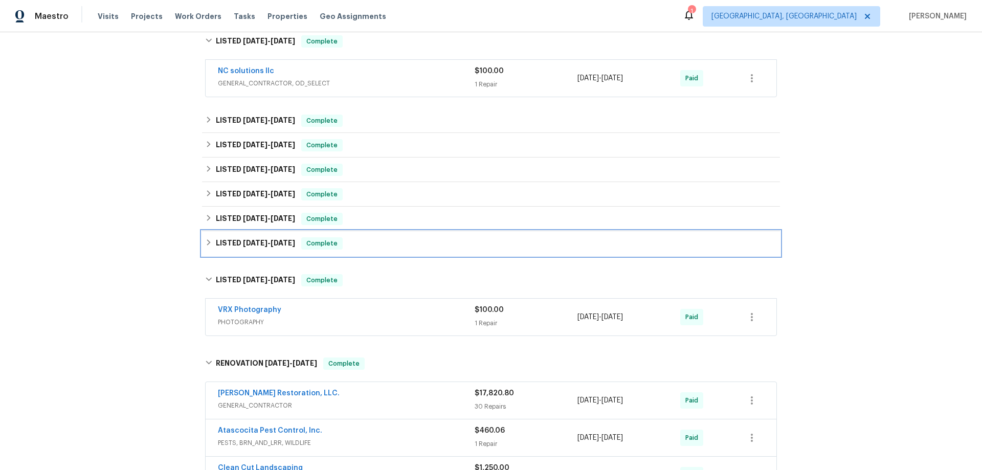
drag, startPoint x: 229, startPoint y: 243, endPoint x: 233, endPoint y: 205, distance: 38.5
click at [229, 242] on h6 "LISTED 7/10/24 - 7/11/24" at bounding box center [255, 243] width 79 height 12
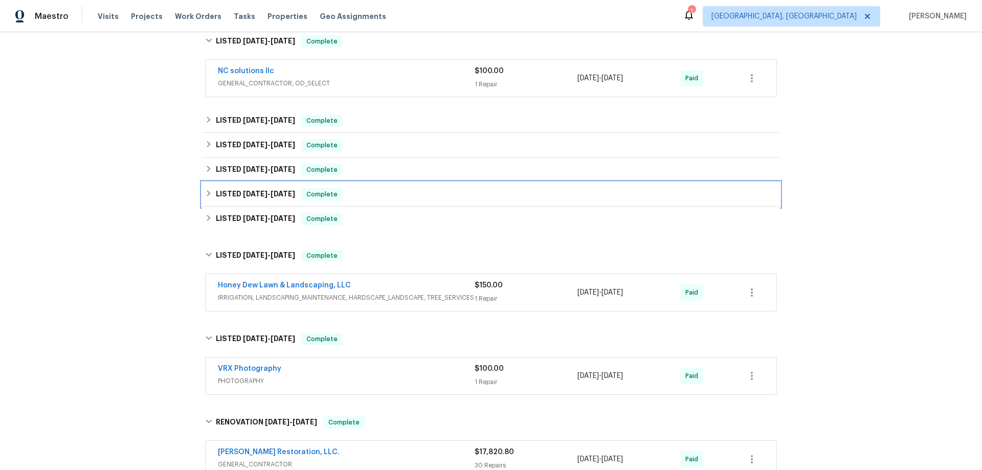
drag, startPoint x: 233, startPoint y: 204, endPoint x: 233, endPoint y: 189, distance: 15.3
click at [233, 203] on div "LISTED 10/31/24 - 11/5/24 Complete" at bounding box center [491, 194] width 578 height 25
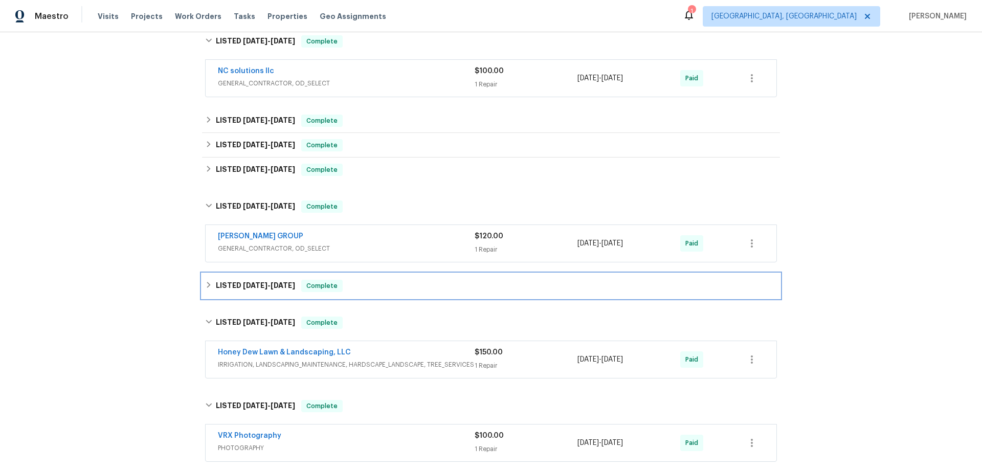
click at [233, 281] on h6 "LISTED 7/16/24 - 7/22/24" at bounding box center [255, 286] width 79 height 12
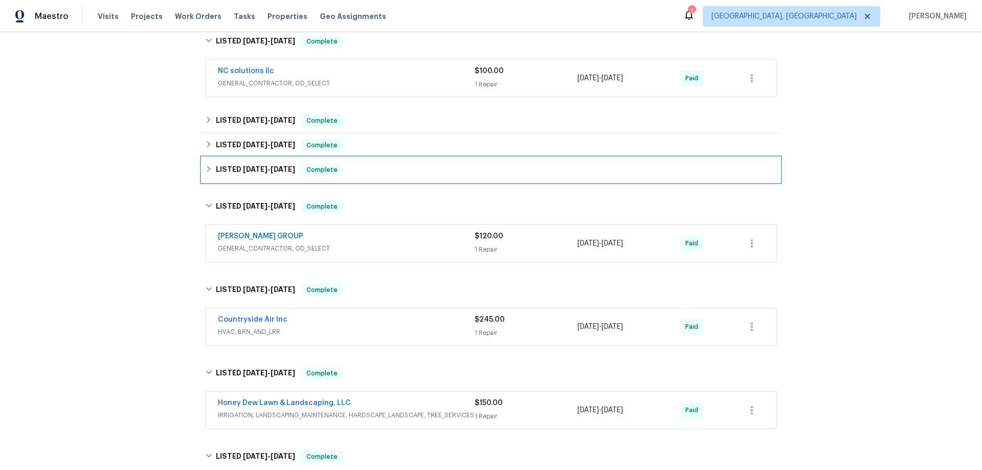
click at [251, 173] on h6 "LISTED 11/12/24 - 11/15/24" at bounding box center [255, 170] width 79 height 12
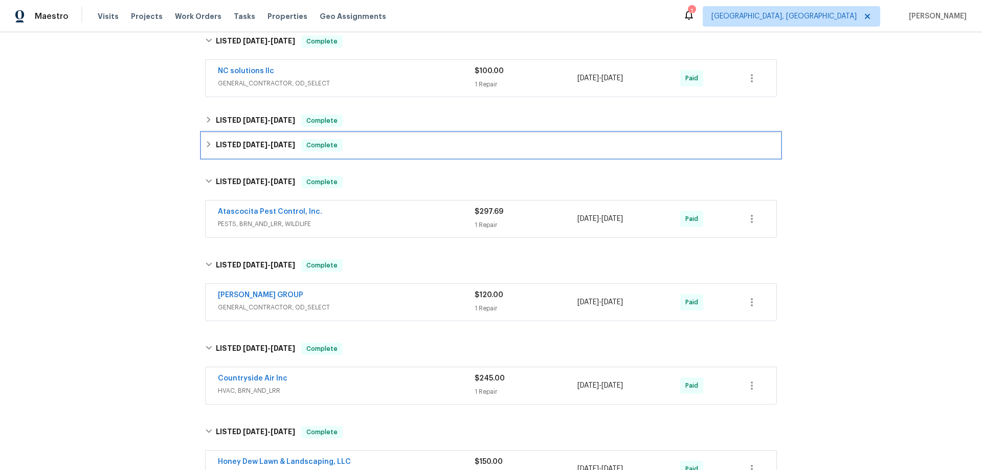
click at [259, 140] on h6 "LISTED 12/24/24 - 12/27/24" at bounding box center [255, 145] width 79 height 12
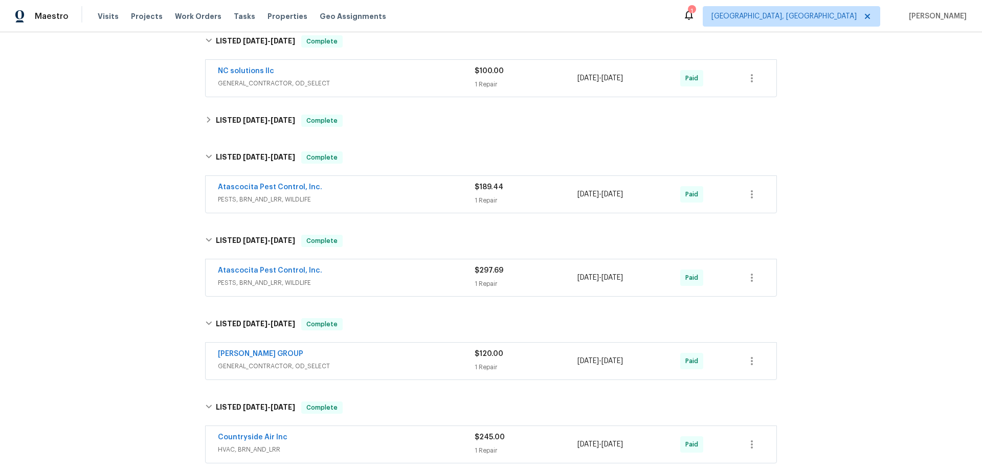
click at [264, 107] on div "Back to all projects 12803 Shady Knoll Ln, Cypress, TX 77429 4 Beds | 3 1/2 Bat…" at bounding box center [491, 110] width 578 height 1768
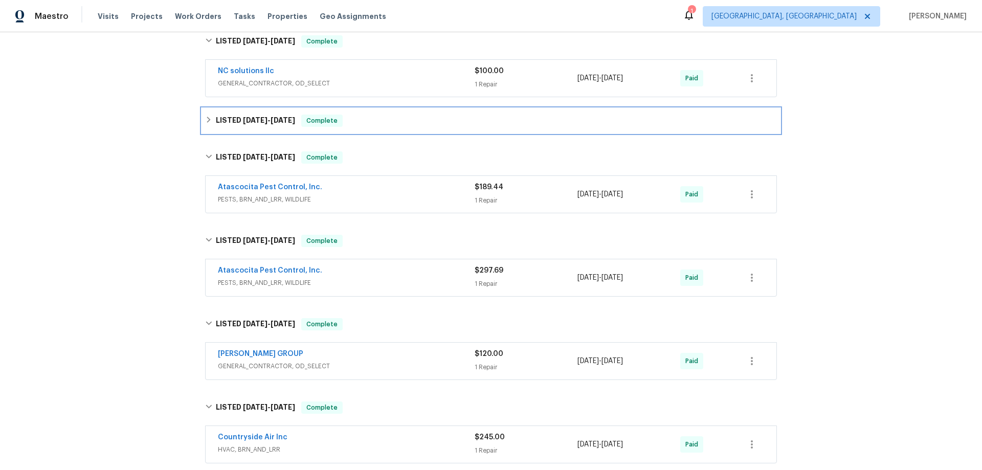
click at [258, 120] on span "1/16/25" at bounding box center [255, 120] width 25 height 7
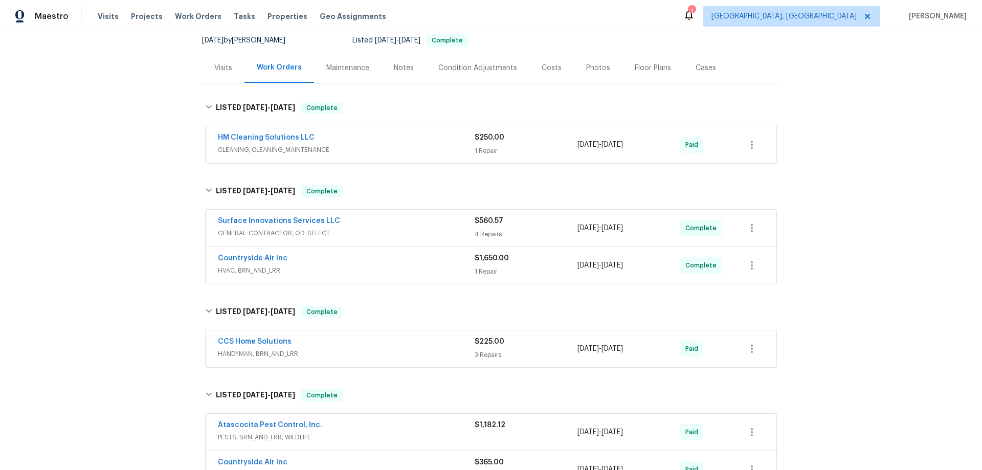
drag, startPoint x: 168, startPoint y: 259, endPoint x: 167, endPoint y: 265, distance: 6.2
click at [167, 260] on div "Back to all projects 12803 Shady Knoll Ln, Cypress, TX 77429 4 Beds | 3 1/2 Bat…" at bounding box center [491, 251] width 982 height 438
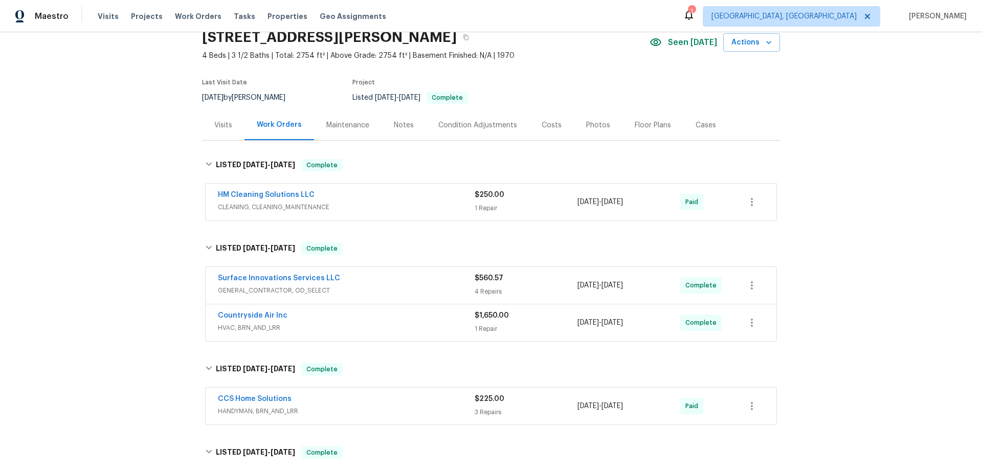
scroll to position [0, 0]
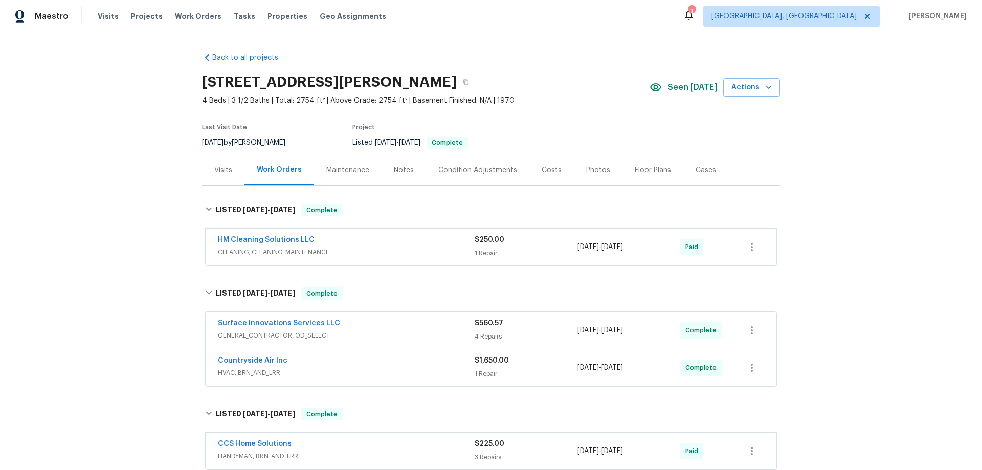
click at [135, 242] on div "Back to all projects 12803 Shady Knoll Ln, Cypress, TX 77429 4 Beds | 3 1/2 Bat…" at bounding box center [491, 251] width 982 height 438
drag, startPoint x: 133, startPoint y: 205, endPoint x: 284, endPoint y: 96, distance: 186.1
click at [132, 196] on div "Back to all projects 12803 Shady Knoll Ln, Cypress, TX 77429 4 Beds | 3 1/2 Bat…" at bounding box center [491, 251] width 982 height 438
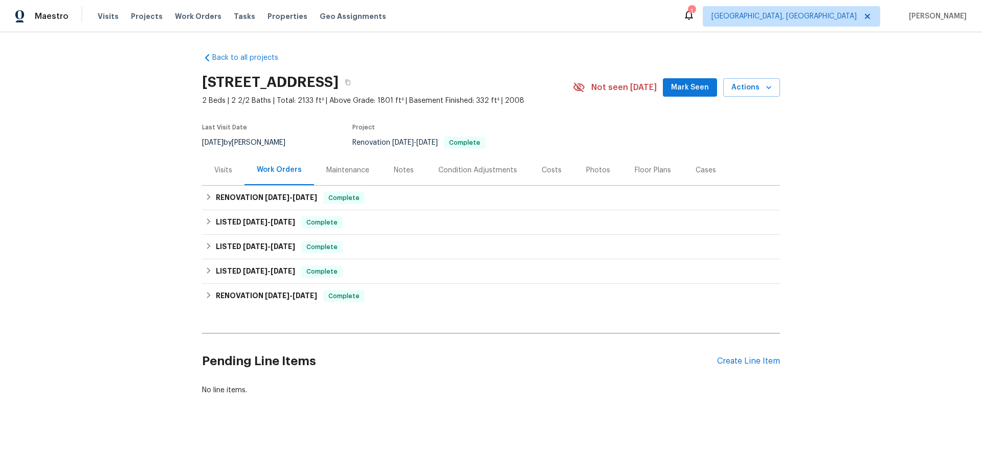
scroll to position [3, 0]
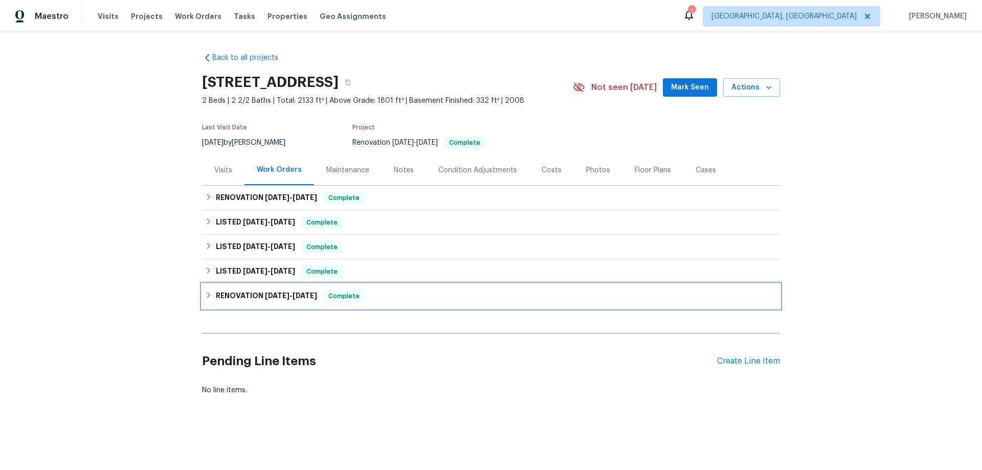
drag, startPoint x: 220, startPoint y: 300, endPoint x: 224, endPoint y: 279, distance: 21.3
click at [220, 299] on div "RENOVATION 2/10/25 - 2/25/25 Complete" at bounding box center [491, 296] width 578 height 25
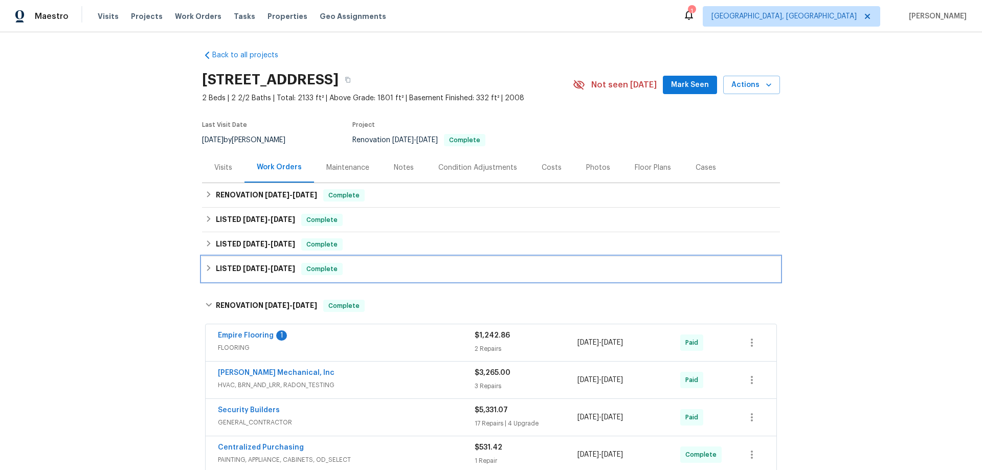
drag, startPoint x: 225, startPoint y: 277, endPoint x: 228, endPoint y: 271, distance: 6.9
click at [226, 277] on div "LISTED 2/26/25 - 2/27/25 Complete" at bounding box center [491, 269] width 578 height 25
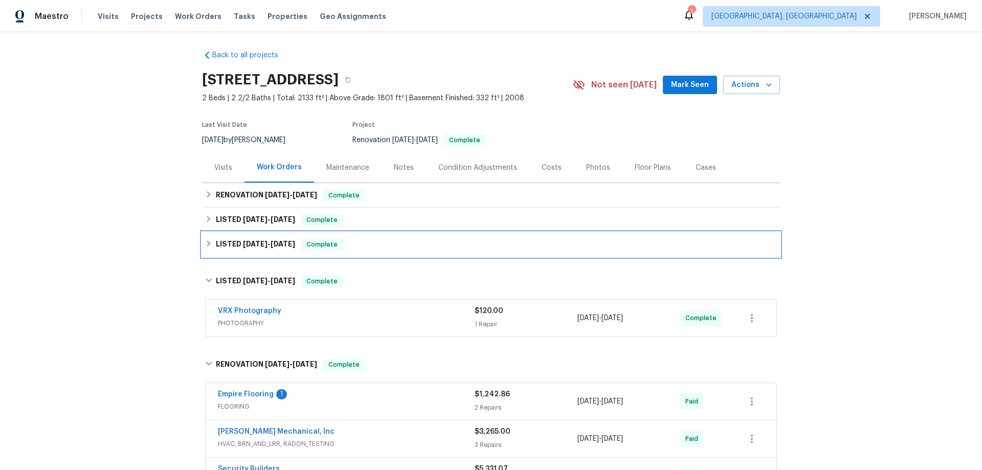
drag, startPoint x: 224, startPoint y: 244, endPoint x: 238, endPoint y: 225, distance: 23.7
click at [224, 244] on h6 "LISTED 6/26/25 - 6/30/25" at bounding box center [255, 244] width 79 height 12
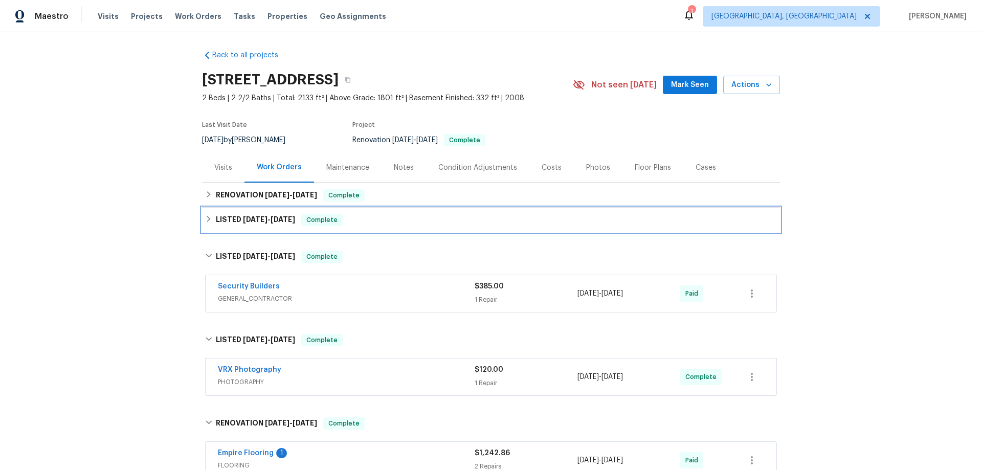
click at [243, 220] on span "7/23/25" at bounding box center [255, 219] width 25 height 7
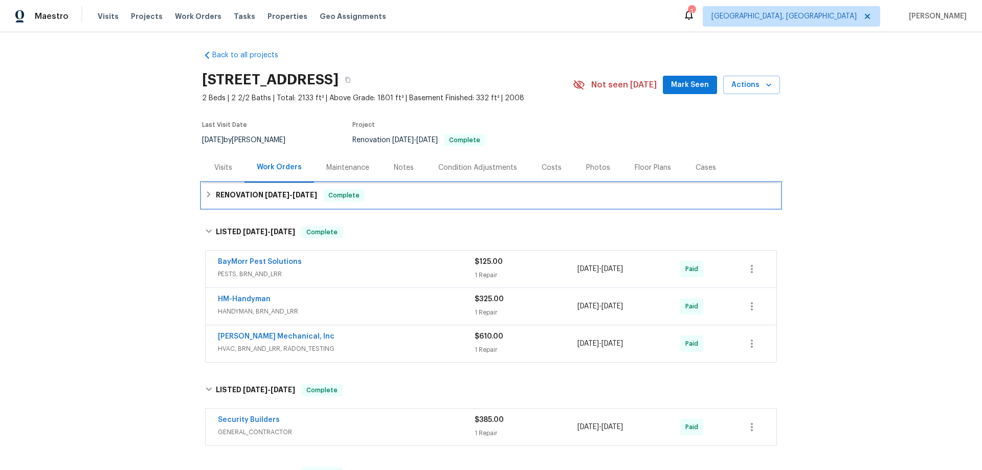
click at [243, 195] on h6 "RENOVATION 8/22/25 - 9/1/25" at bounding box center [266, 195] width 101 height 12
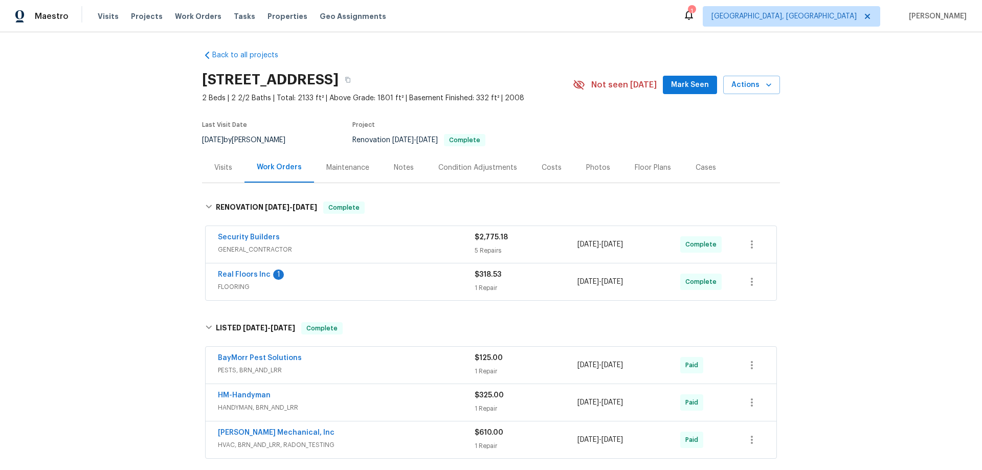
click at [157, 243] on div "Back to all projects 1235 Park Pass Way, Suwanee, GA 30024 2 Beds | 2 2/2 Baths…" at bounding box center [491, 251] width 982 height 438
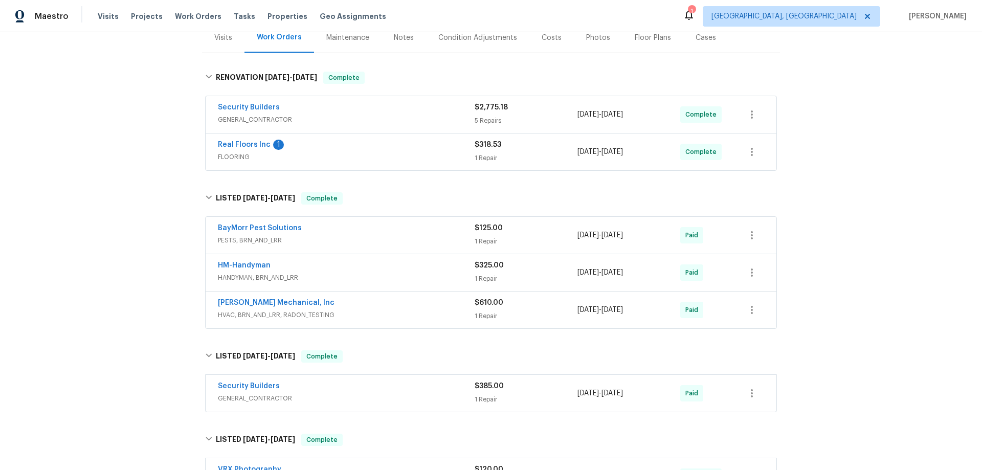
scroll to position [307, 0]
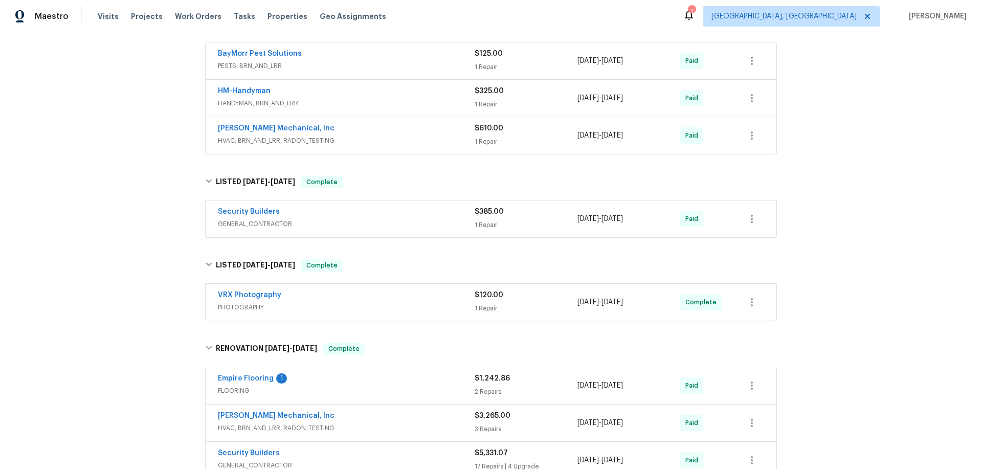
click at [150, 198] on div "Back to all projects 1235 Park Pass Way, Suwanee, GA 30024 2 Beds | 2 2/2 Baths…" at bounding box center [491, 251] width 982 height 438
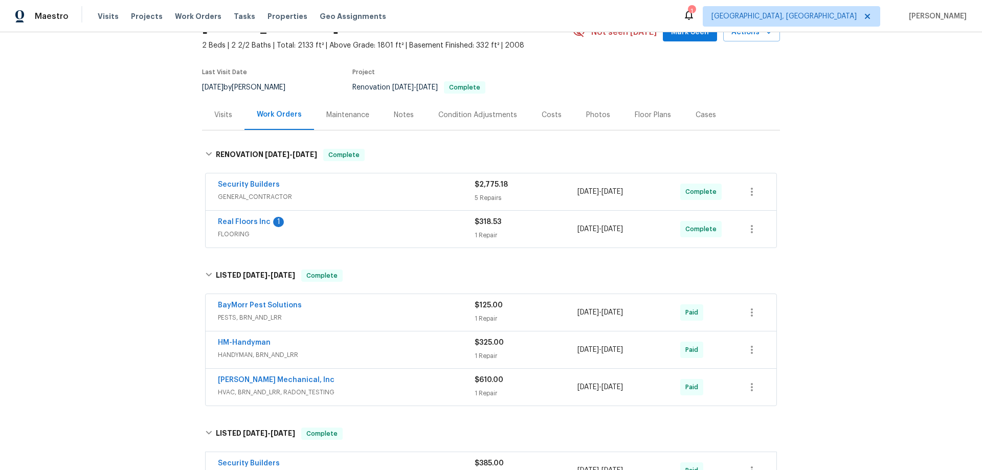
scroll to position [153, 0]
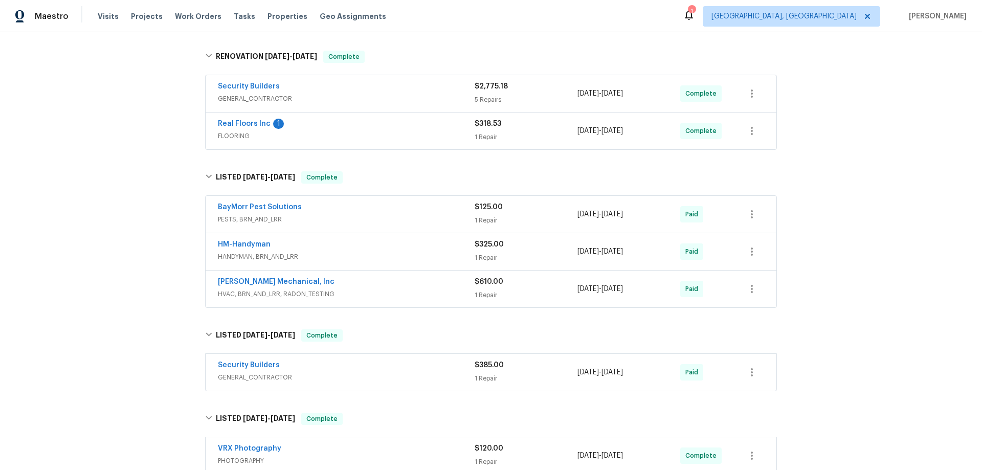
click at [173, 249] on div "Back to all projects 1235 Park Pass Way, Suwanee, GA 30024 2 Beds | 2 2/2 Baths…" at bounding box center [491, 251] width 982 height 438
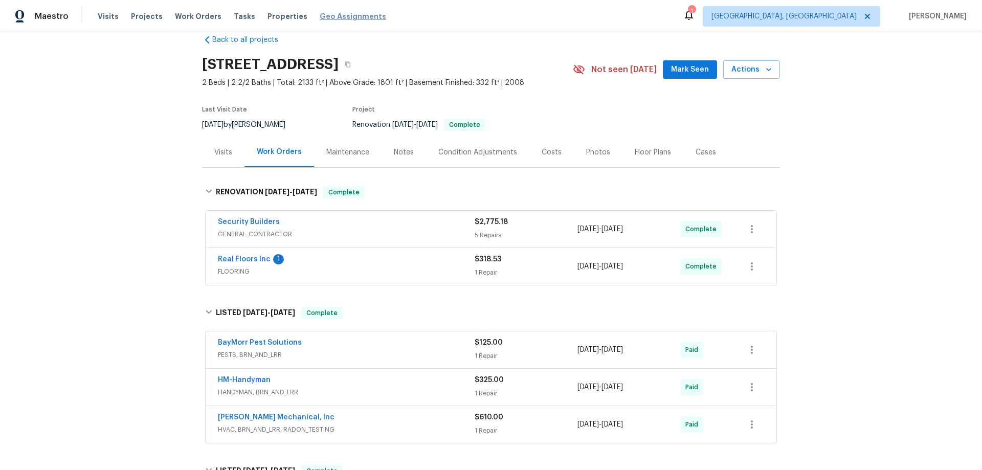
scroll to position [0, 0]
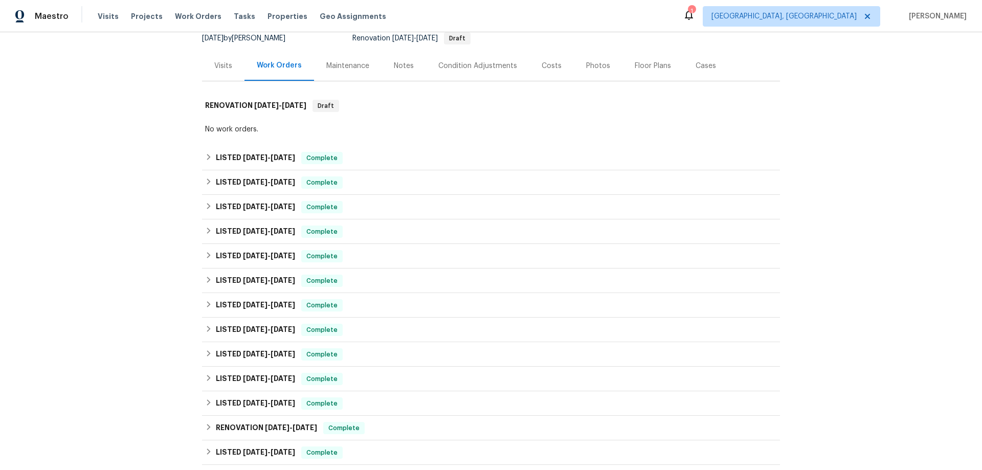
scroll to position [51, 0]
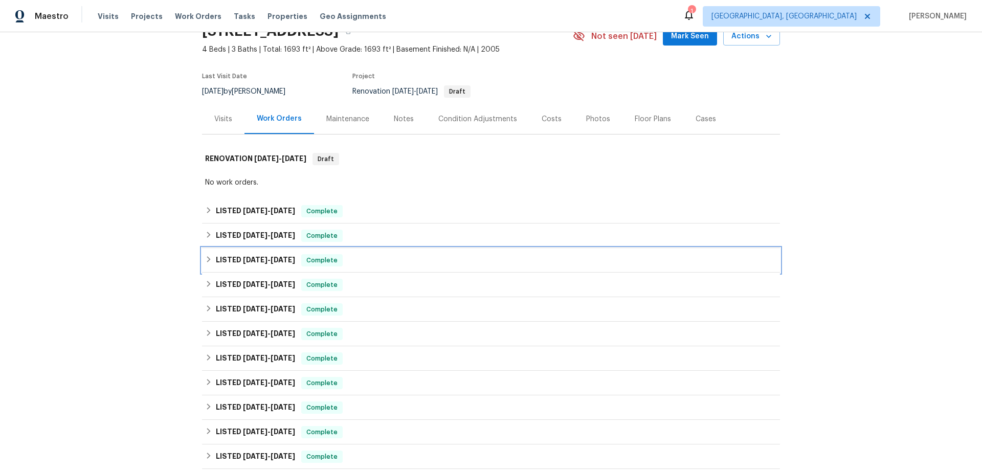
drag, startPoint x: 251, startPoint y: 253, endPoint x: 249, endPoint y: 234, distance: 19.0
click at [251, 252] on div "LISTED 7/24/25 - 8/1/25 Complete" at bounding box center [491, 260] width 578 height 25
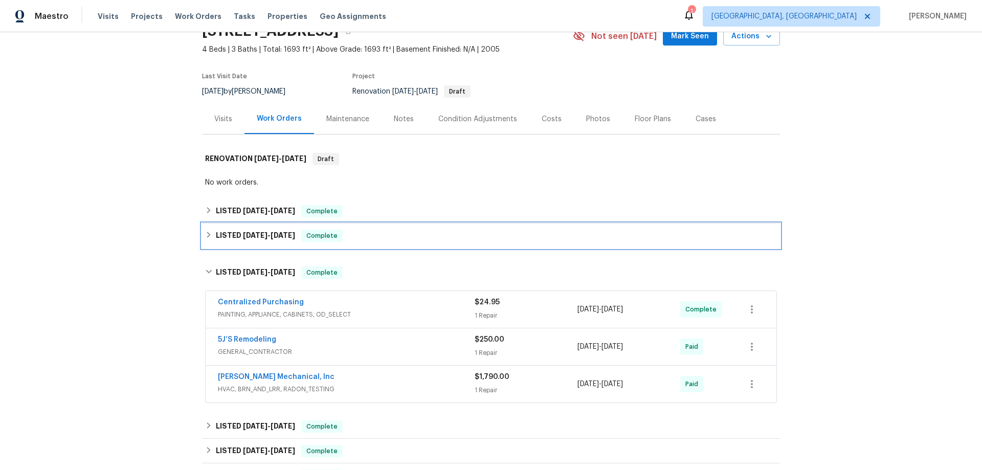
drag, startPoint x: 249, startPoint y: 234, endPoint x: 248, endPoint y: 213, distance: 21.0
click at [249, 232] on span "8/4/25" at bounding box center [255, 235] width 25 height 7
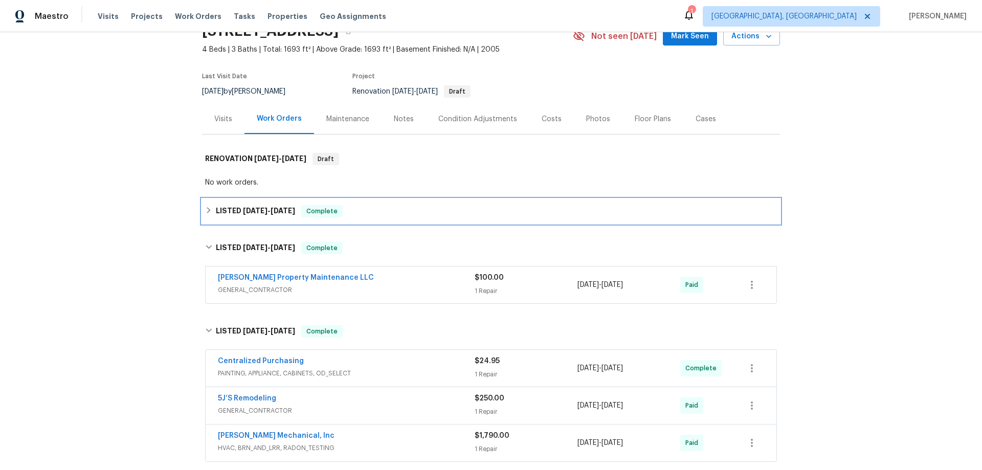
click at [248, 213] on span "[DATE]" at bounding box center [255, 210] width 25 height 7
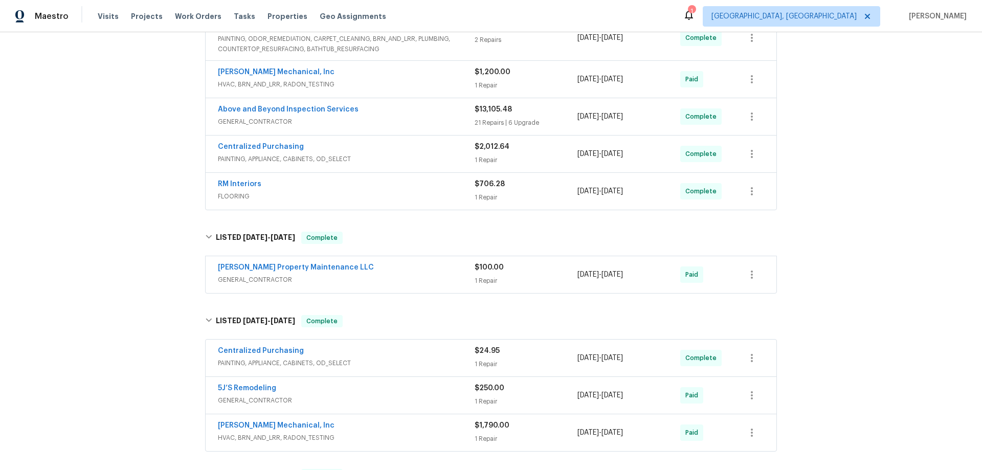
scroll to position [563, 0]
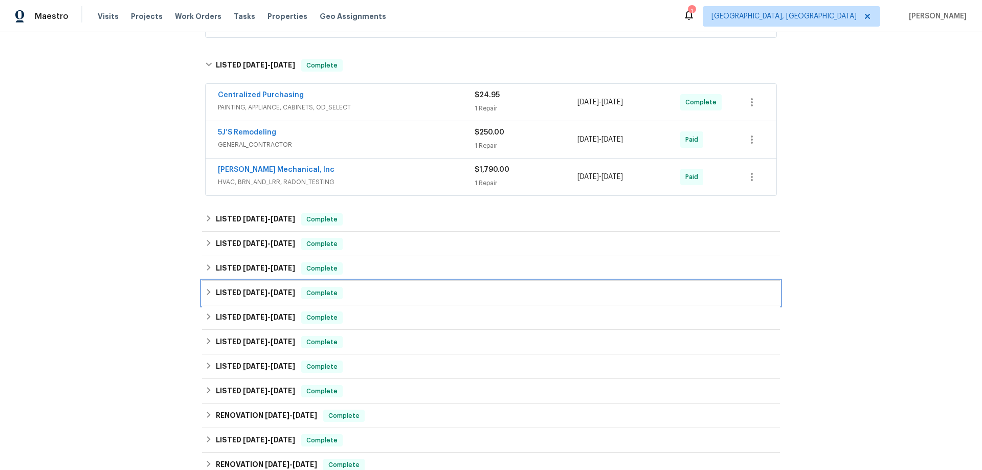
click at [259, 282] on div "LISTED [DATE] - [DATE] Complete" at bounding box center [491, 293] width 578 height 25
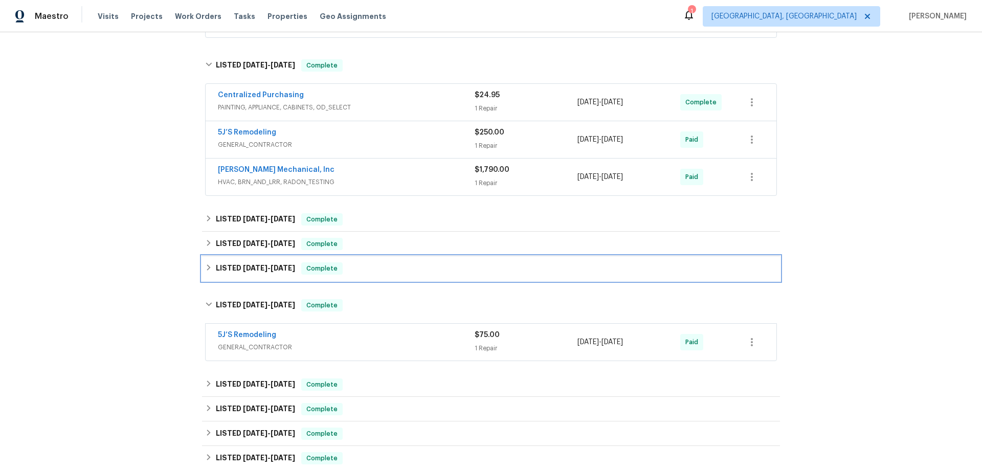
drag, startPoint x: 255, startPoint y: 265, endPoint x: 255, endPoint y: 253, distance: 12.3
click at [255, 263] on h6 "LISTED 3/20/25 - 3/21/25" at bounding box center [255, 268] width 79 height 12
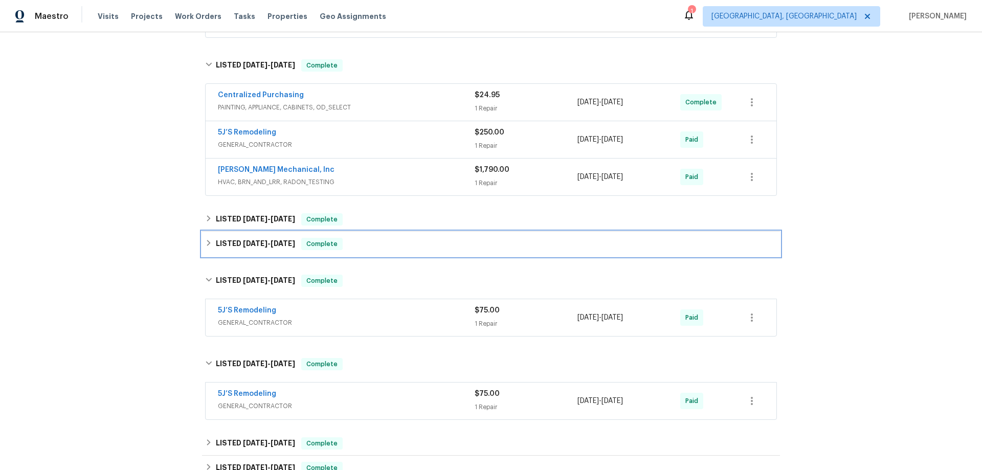
drag, startPoint x: 255, startPoint y: 253, endPoint x: 250, endPoint y: 237, distance: 16.8
click at [255, 249] on div "LISTED [DATE] - [DATE] Complete" at bounding box center [491, 244] width 578 height 25
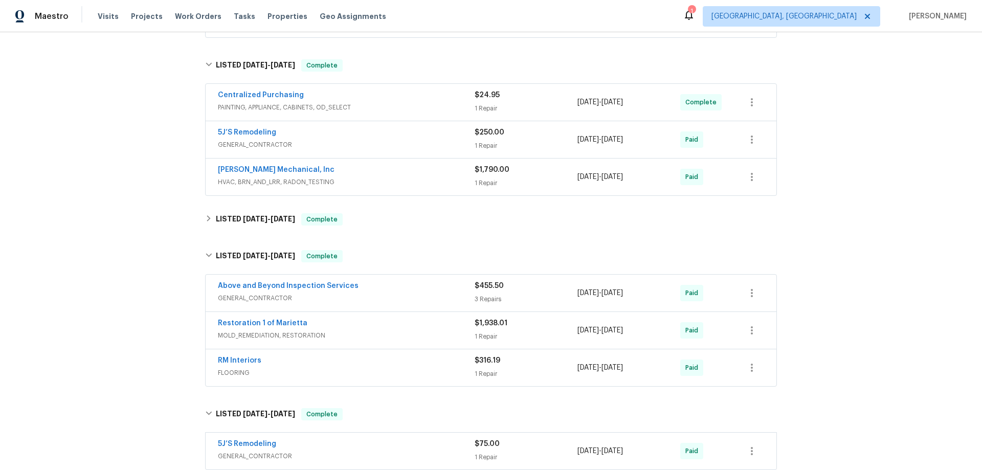
click at [248, 233] on div "Back to all projects [STREET_ADDRESS] 4 Beds | 3 Baths | Total: 1693 ft² | Abov…" at bounding box center [491, 157] width 578 height 1350
click at [250, 226] on div "LISTED [DATE] - [DATE] Complete" at bounding box center [491, 219] width 578 height 25
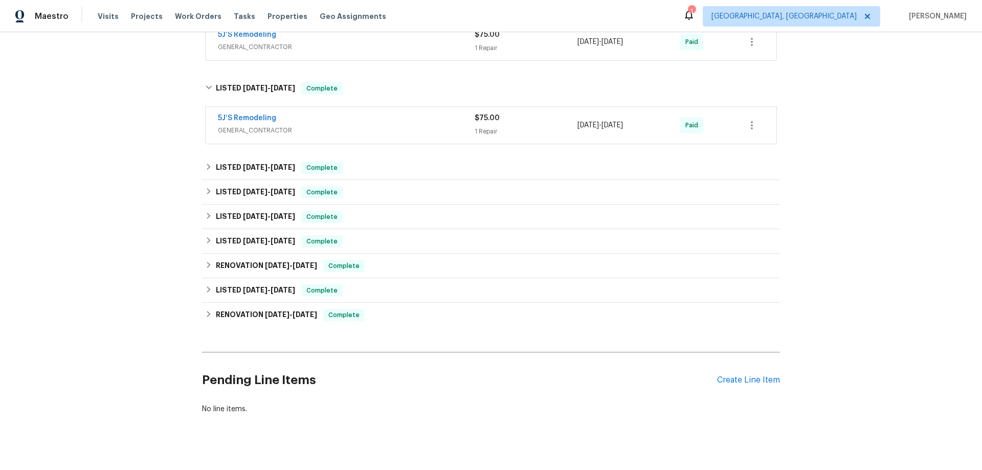
scroll to position [1023, 0]
click at [255, 241] on span "[DATE]" at bounding box center [255, 240] width 25 height 7
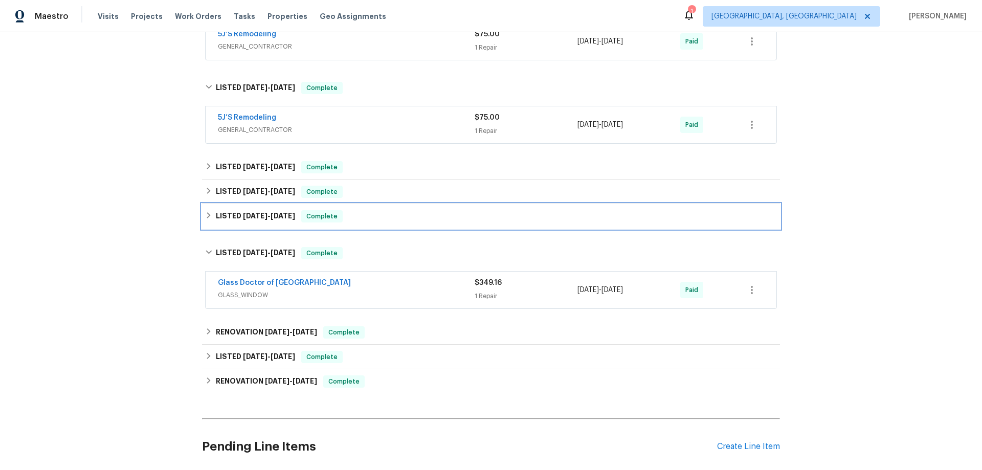
click at [253, 218] on span "[DATE]" at bounding box center [255, 215] width 25 height 7
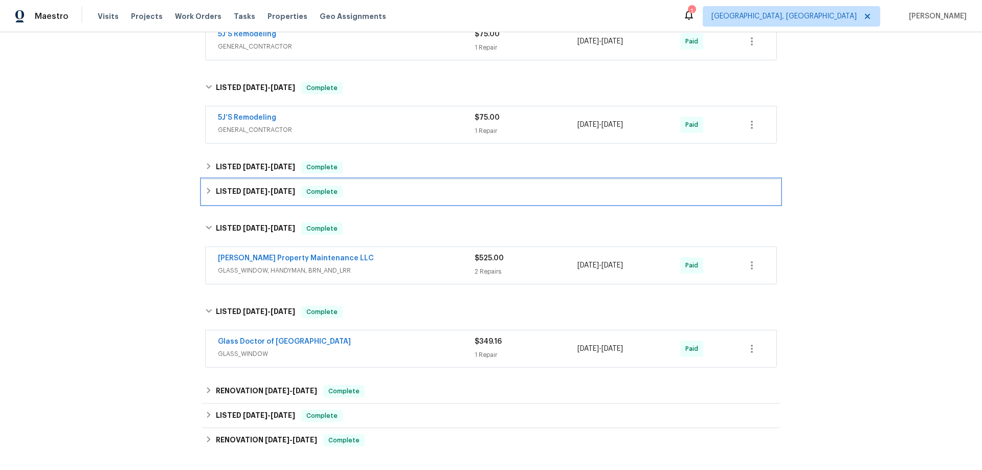
click at [254, 195] on h6 "LISTED [DATE] - [DATE]" at bounding box center [255, 192] width 79 height 12
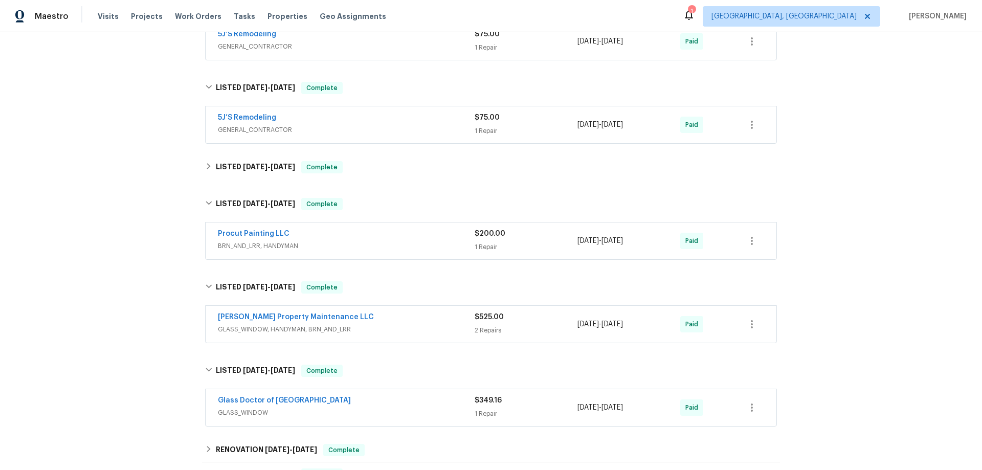
click at [257, 174] on div "LISTED [DATE] - [DATE] Complete" at bounding box center [491, 167] width 578 height 25
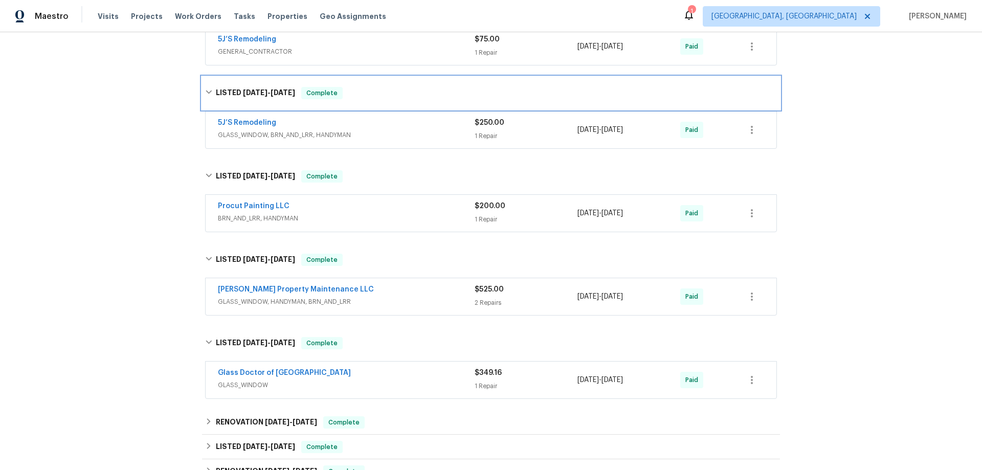
scroll to position [1279, 0]
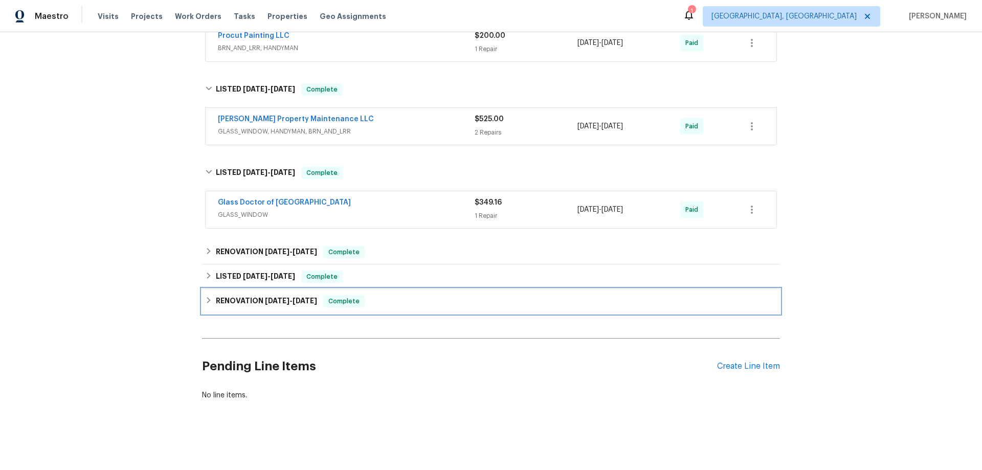
click at [232, 289] on div "RENOVATION 3/27/24 - 4/5/24 Complete" at bounding box center [491, 301] width 578 height 25
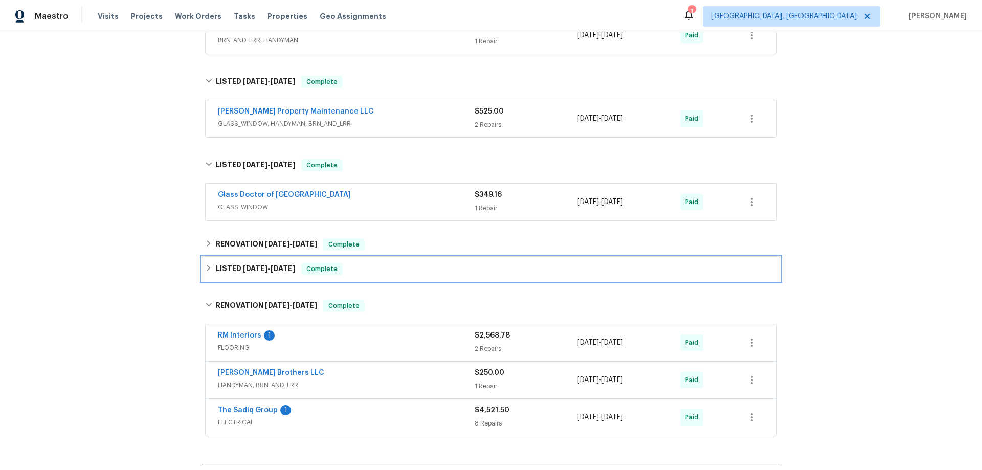
drag, startPoint x: 232, startPoint y: 268, endPoint x: 238, endPoint y: 245, distance: 23.8
click at [232, 267] on h6 "LISTED 4/24/24 - 4/24/24" at bounding box center [255, 269] width 79 height 12
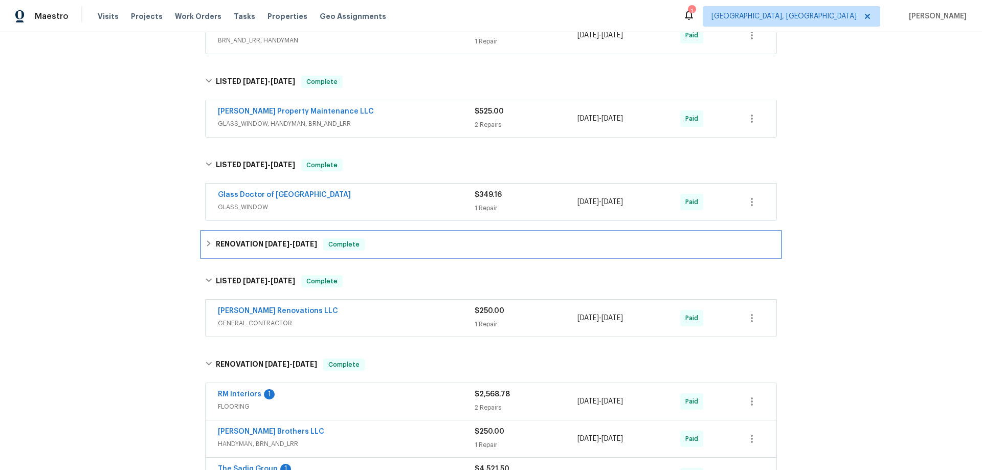
click at [238, 245] on h6 "RENOVATION [DATE] - [DATE]" at bounding box center [266, 244] width 101 height 12
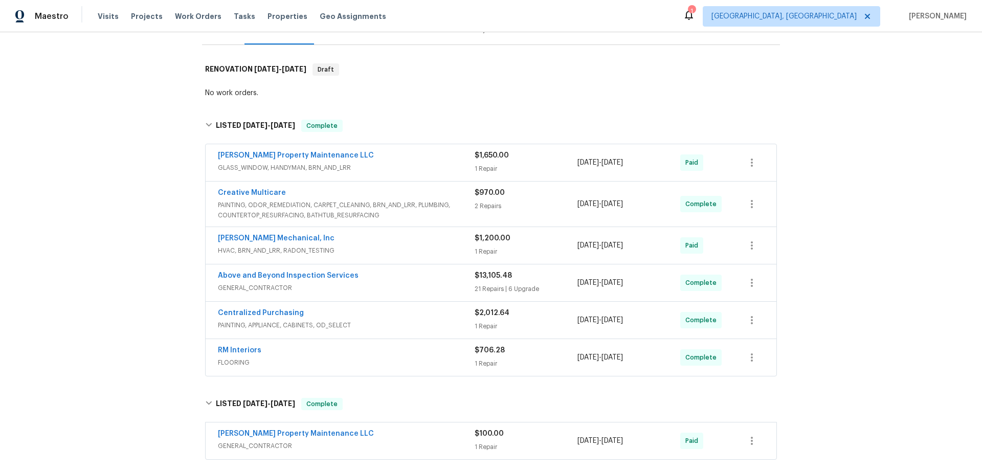
scroll to position [0, 0]
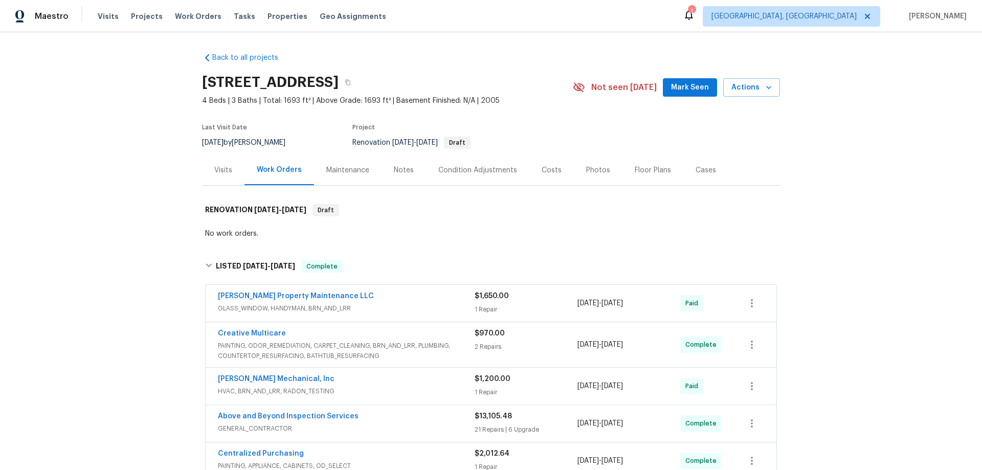
click at [118, 230] on div "Back to all projects [STREET_ADDRESS] 4 Beds | 3 Baths | Total: 1693 ft² | Abov…" at bounding box center [491, 251] width 982 height 438
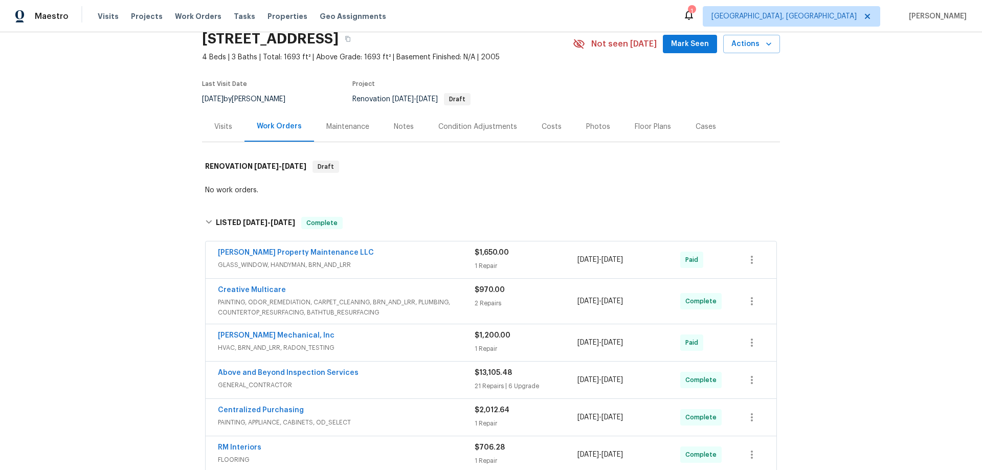
scroll to position [102, 0]
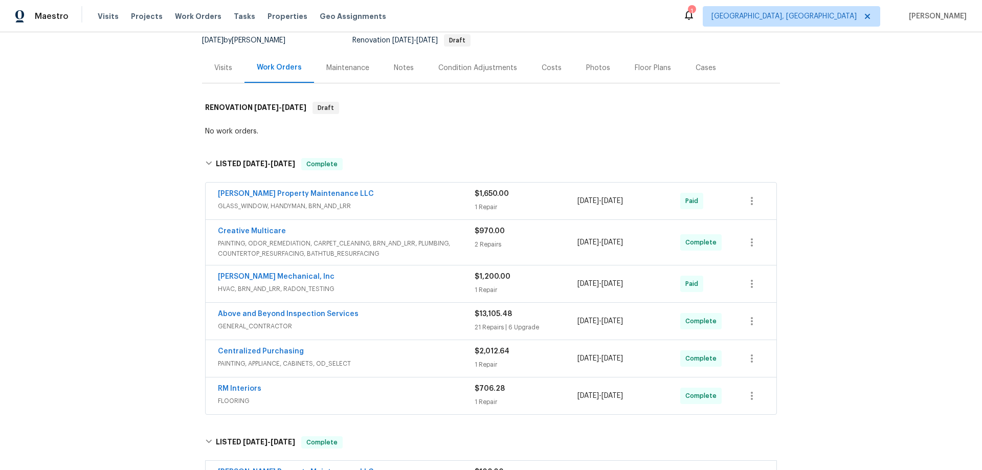
click at [159, 246] on div "Back to all projects [STREET_ADDRESS] 4 Beds | 3 Baths | Total: 1693 ft² | Abov…" at bounding box center [491, 251] width 982 height 438
click at [169, 265] on div "Back to all projects [STREET_ADDRESS] 4 Beds | 3 Baths | Total: 1693 ft² | Abov…" at bounding box center [491, 251] width 982 height 438
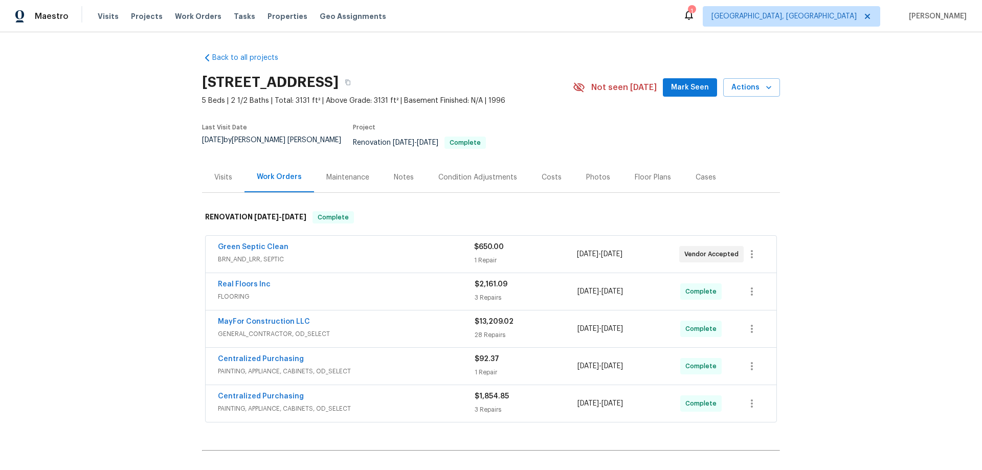
click at [147, 230] on div "Back to all projects [STREET_ADDRESS] 5 Beds | 2 1/2 Baths | Total: 3131 ft² | …" at bounding box center [491, 251] width 982 height 438
click at [144, 281] on div "Back to all projects [STREET_ADDRESS] 5 Beds | 2 1/2 Baths | Total: 3131 ft² | …" at bounding box center [491, 251] width 982 height 438
click at [190, 287] on div "Back to all projects [STREET_ADDRESS] 5 Beds | 2 1/2 Baths | Total: 3131 ft² | …" at bounding box center [491, 251] width 982 height 438
click at [96, 289] on div "Back to all projects [STREET_ADDRESS] 5 Beds | 2 1/2 Baths | Total: 3131 ft² | …" at bounding box center [491, 251] width 982 height 438
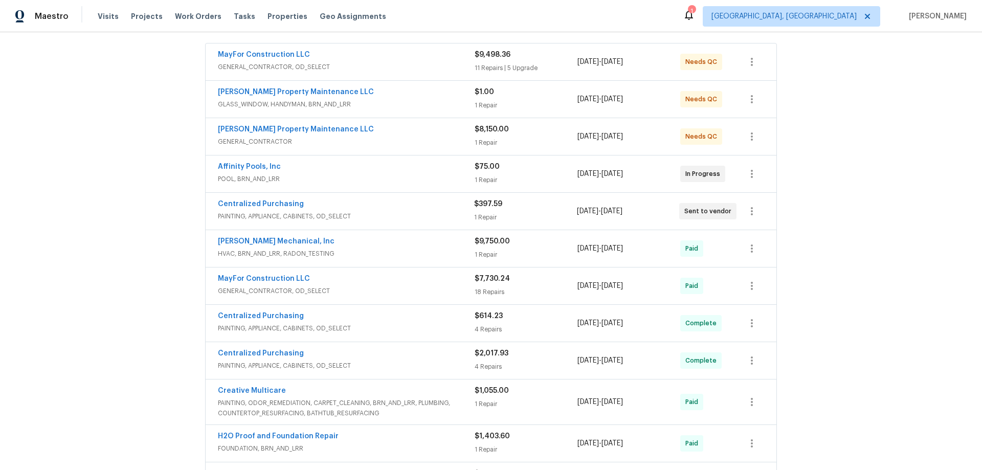
click at [145, 252] on div "Back to all projects [STREET_ADDRESS][PERSON_NAME] 4 Beds | 2 1/2 Baths | Total…" at bounding box center [491, 251] width 982 height 438
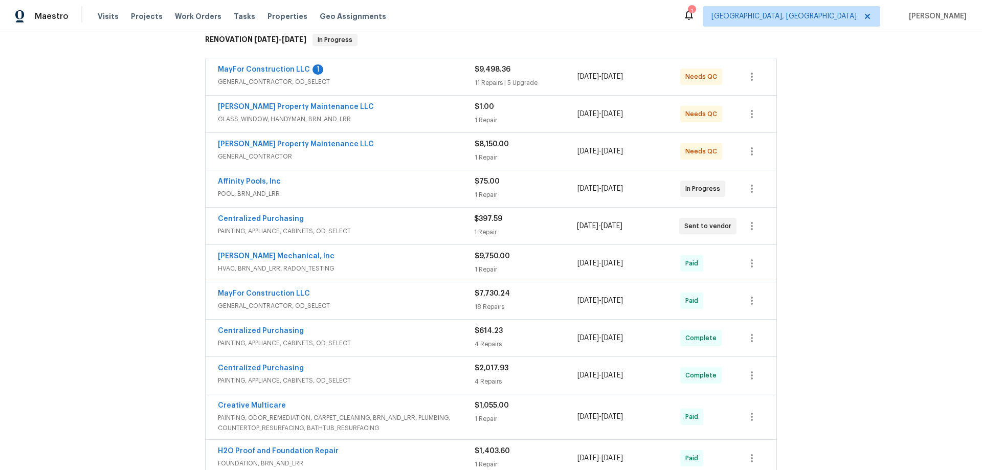
scroll to position [153, 0]
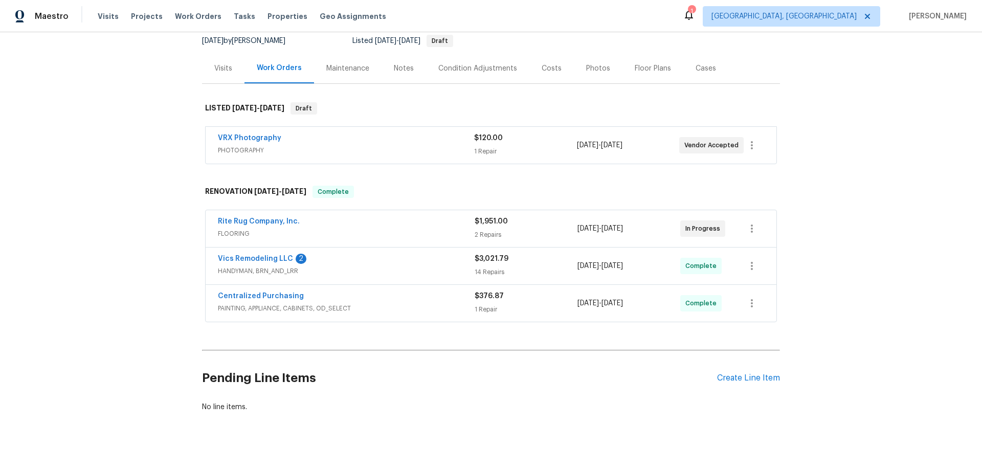
scroll to position [102, 0]
click at [146, 224] on div "Back to all projects [STREET_ADDRESS] 2 Beds | 1 1/2 Baths | Total: 1072 ft² | …" at bounding box center [491, 251] width 982 height 438
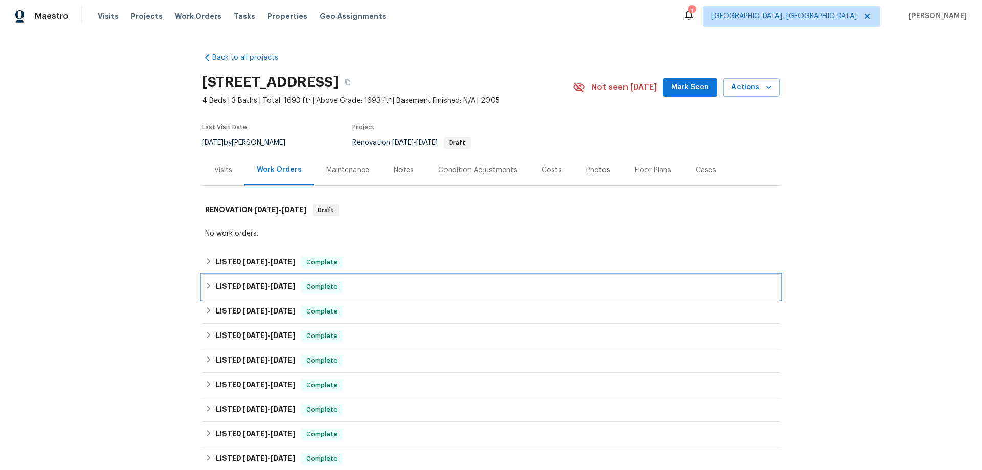
click at [220, 298] on div "LISTED [DATE] - [DATE] Complete" at bounding box center [491, 287] width 578 height 25
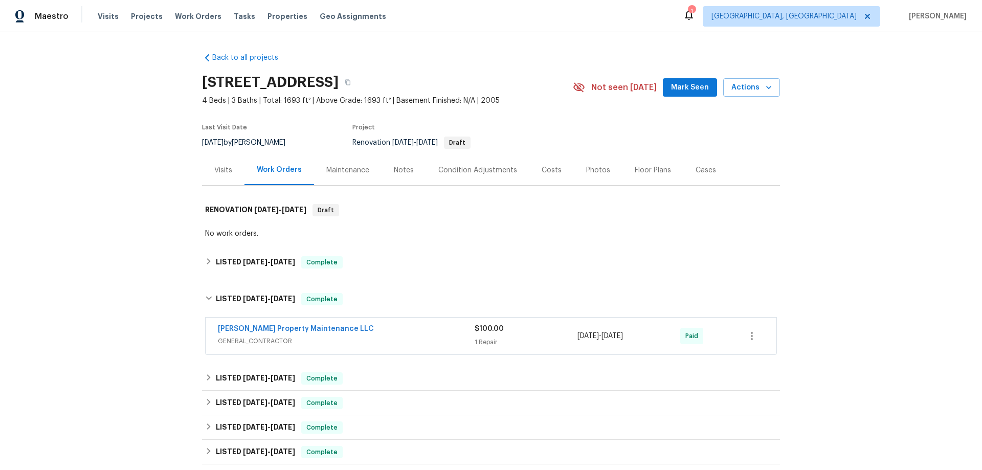
drag, startPoint x: 225, startPoint y: 280, endPoint x: 230, endPoint y: 255, distance: 25.5
click at [225, 277] on div "Back to all projects [STREET_ADDRESS] 4 Beds | 3 Baths | Total: 1693 ft² | Abov…" at bounding box center [491, 399] width 578 height 711
drag, startPoint x: 230, startPoint y: 255, endPoint x: 235, endPoint y: 263, distance: 9.2
click at [230, 255] on div "LISTED [DATE] - [DATE] Complete" at bounding box center [491, 262] width 578 height 25
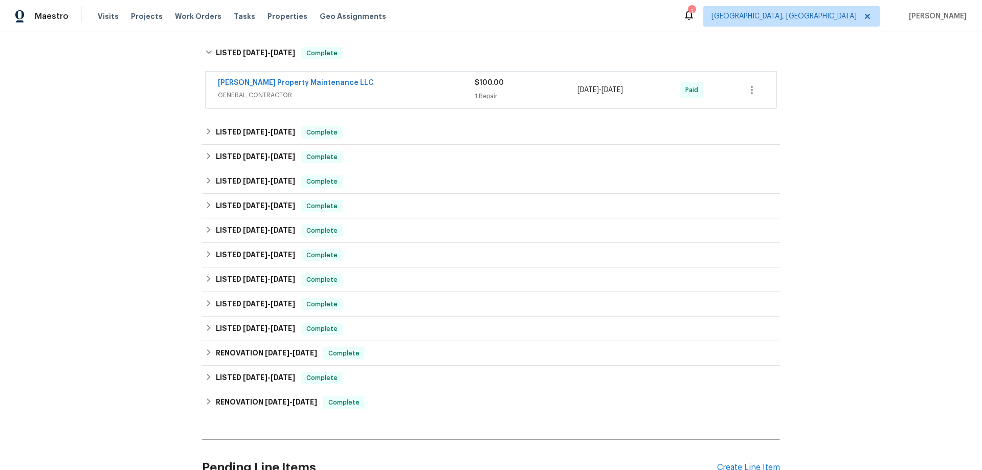
scroll to position [511, 0]
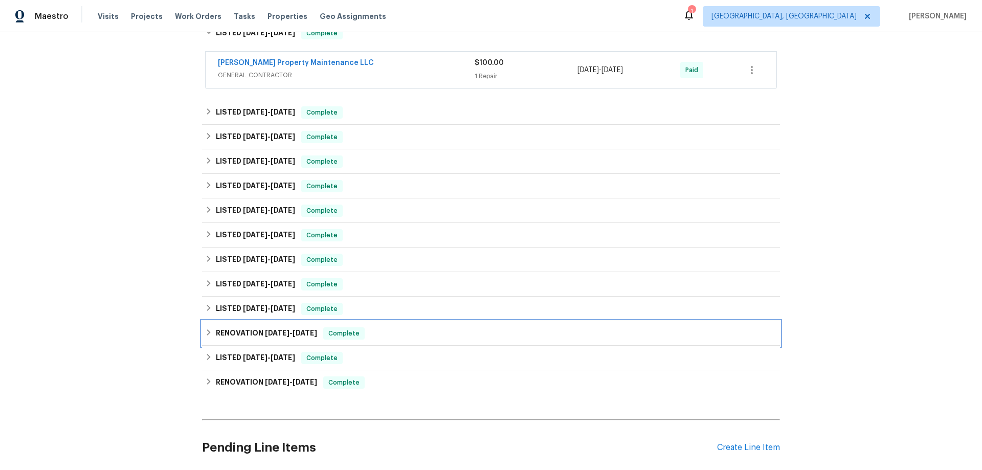
click at [230, 337] on h6 "RENOVATION [DATE] - [DATE]" at bounding box center [266, 333] width 101 height 12
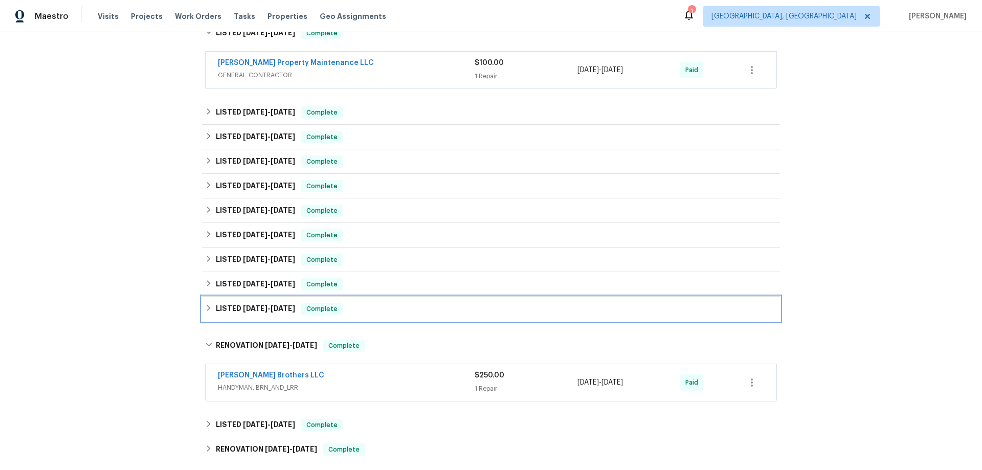
click at [228, 297] on div "LISTED [DATE] - [DATE] Complete" at bounding box center [491, 309] width 578 height 25
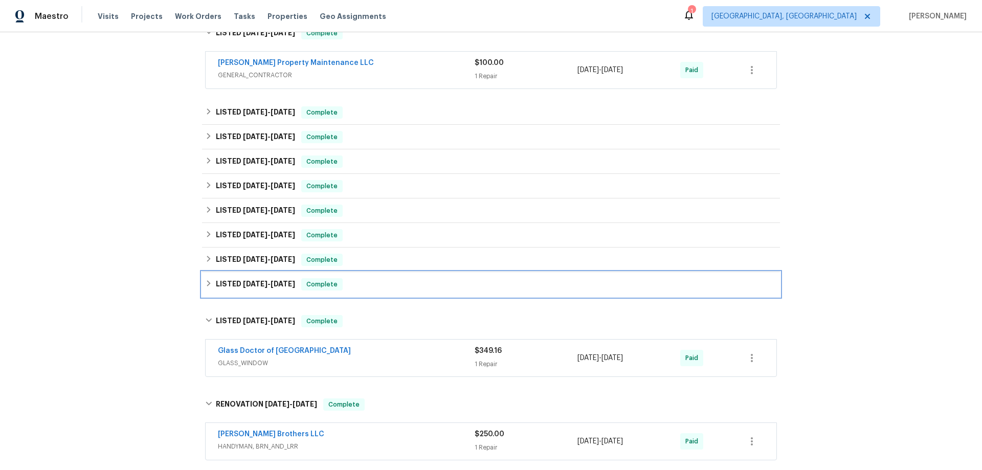
drag, startPoint x: 228, startPoint y: 291, endPoint x: 227, endPoint y: 262, distance: 29.2
click at [228, 290] on div "LISTED [DATE] - [DATE] Complete" at bounding box center [491, 284] width 578 height 25
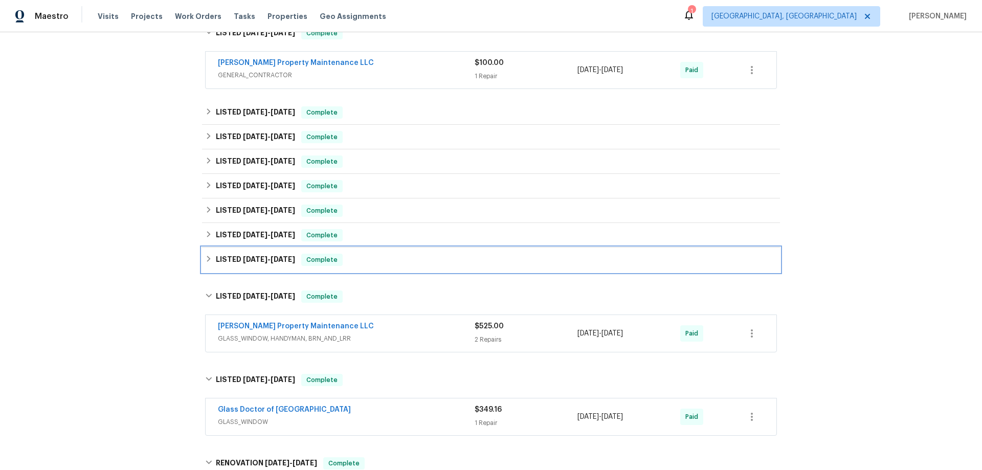
drag, startPoint x: 227, startPoint y: 262, endPoint x: 238, endPoint y: 236, distance: 27.7
click at [227, 261] on h6 "LISTED [DATE] - [DATE]" at bounding box center [255, 260] width 79 height 12
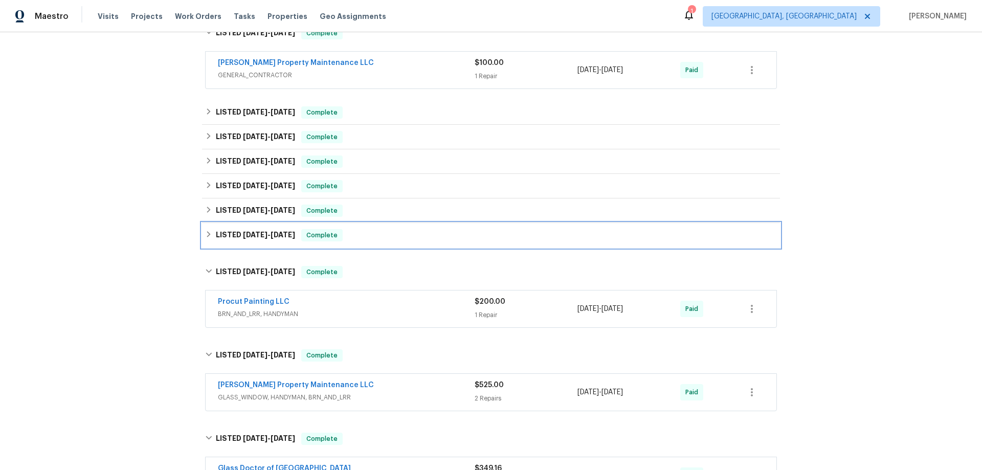
drag, startPoint x: 238, startPoint y: 236, endPoint x: 239, endPoint y: 204, distance: 32.3
click at [243, 232] on span "[DATE]" at bounding box center [255, 234] width 25 height 7
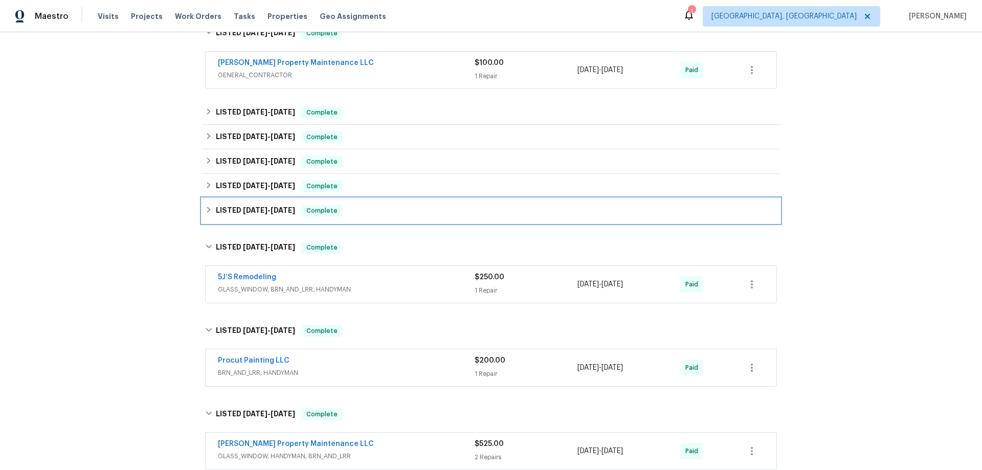
drag, startPoint x: 239, startPoint y: 204, endPoint x: 240, endPoint y: 174, distance: 30.2
click at [239, 193] on div "Back to all projects [STREET_ADDRESS] 4 Beds | 3 Baths | Total: 1693 ft² | Abov…" at bounding box center [491, 162] width 578 height 1259
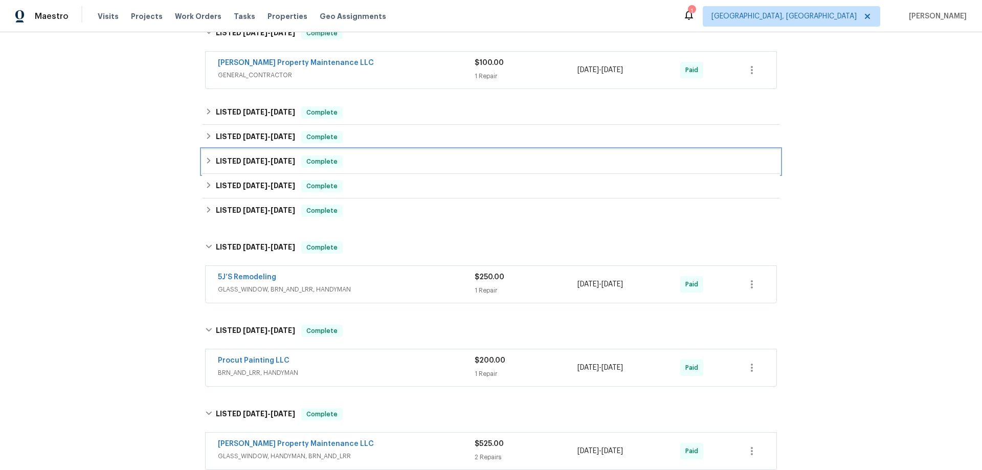
drag, startPoint x: 240, startPoint y: 169, endPoint x: 239, endPoint y: 133, distance: 35.8
click at [240, 164] on div "LISTED [DATE] - [DATE] Complete" at bounding box center [491, 161] width 578 height 25
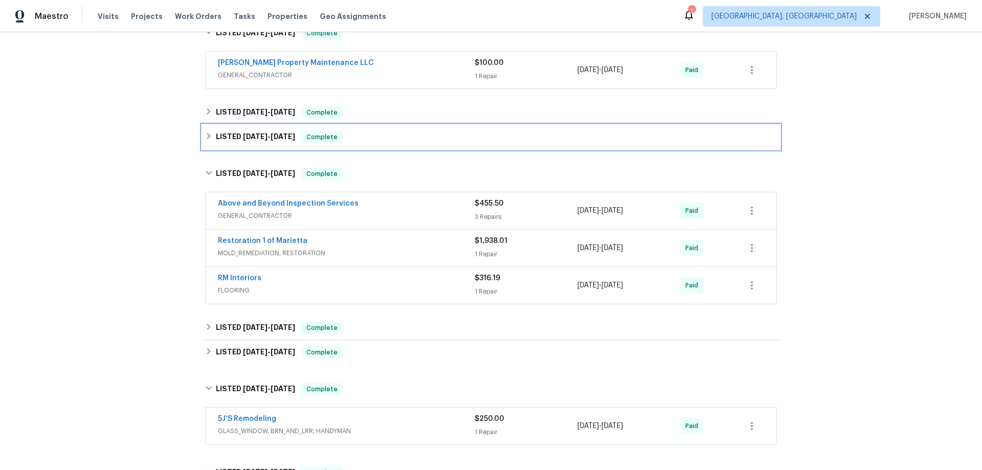
drag, startPoint x: 239, startPoint y: 133, endPoint x: 240, endPoint y: 118, distance: 15.4
click at [239, 131] on h6 "LISTED [DATE] - [DATE]" at bounding box center [255, 137] width 79 height 12
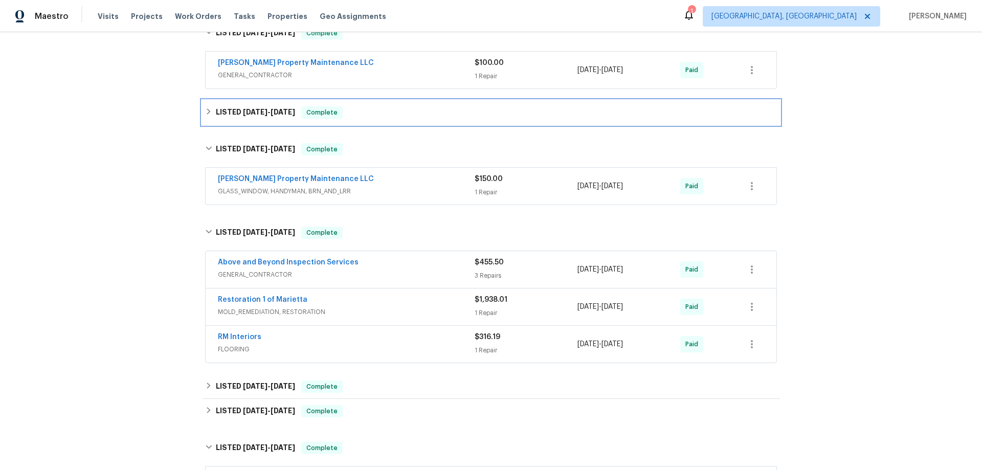
click at [241, 118] on h6 "LISTED [DATE] - [DATE]" at bounding box center [255, 112] width 79 height 12
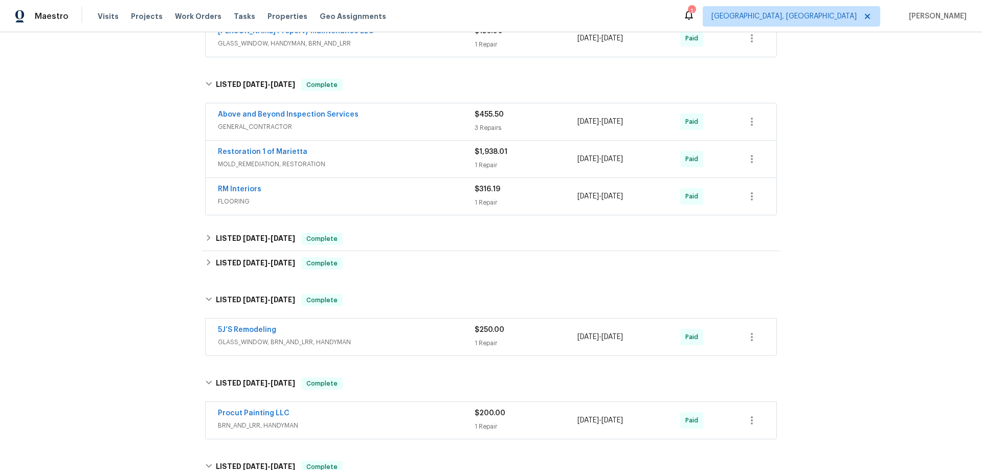
scroll to position [869, 0]
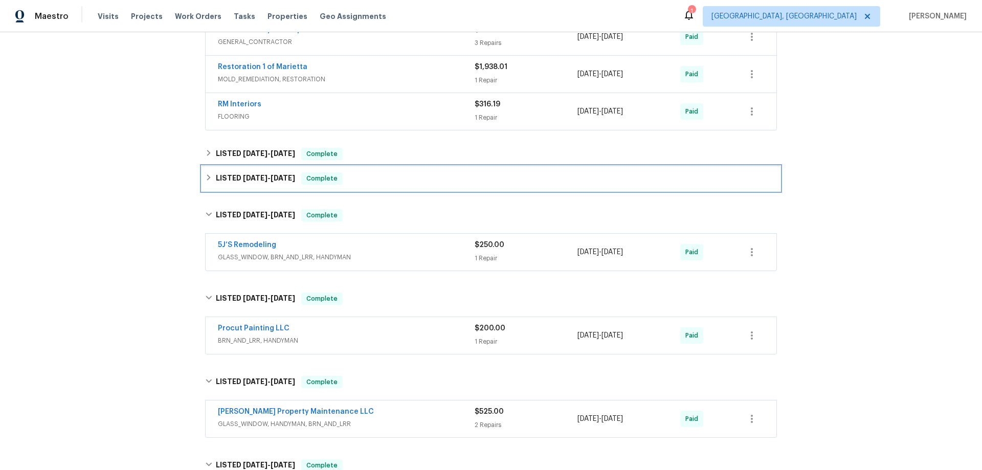
drag, startPoint x: 242, startPoint y: 180, endPoint x: 237, endPoint y: 153, distance: 27.0
click at [243, 176] on span "[DATE]" at bounding box center [255, 177] width 25 height 7
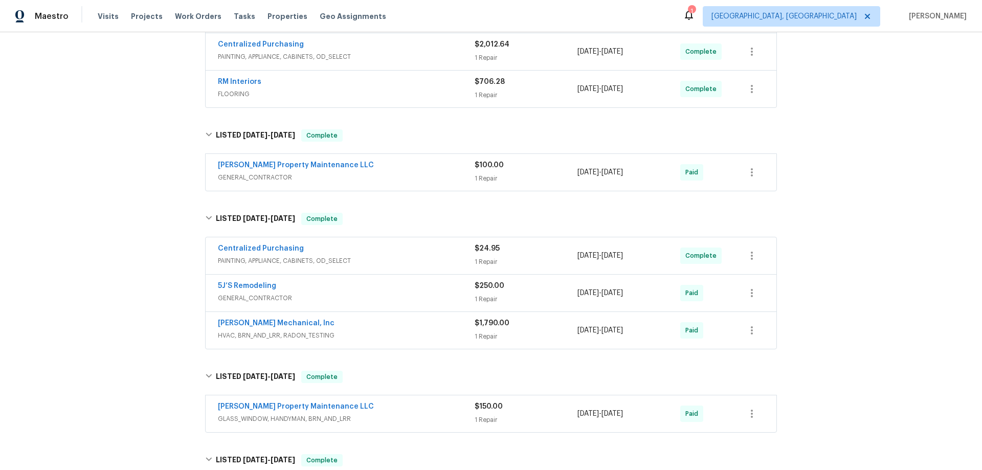
click at [105, 230] on div "Back to all projects [STREET_ADDRESS] 4 Beds | 3 Baths | Total: 1693 ft² | Abov…" at bounding box center [491, 251] width 982 height 438
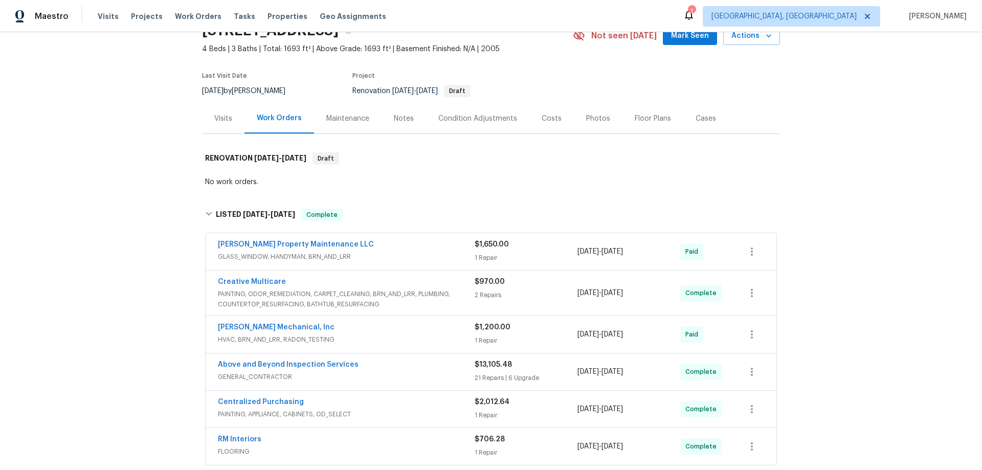
scroll to position [51, 0]
click at [108, 233] on div "Back to all projects [STREET_ADDRESS] 4 Beds | 3 Baths | Total: 1693 ft² | Abov…" at bounding box center [491, 251] width 982 height 438
